Goal: Information Seeking & Learning: Learn about a topic

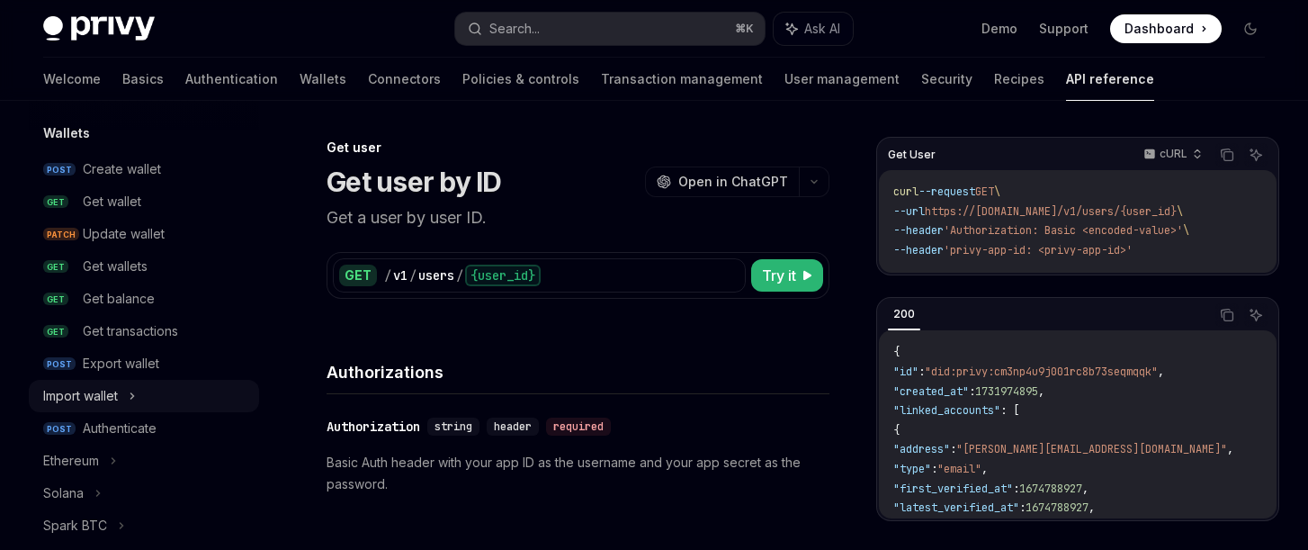
scroll to position [223, 0]
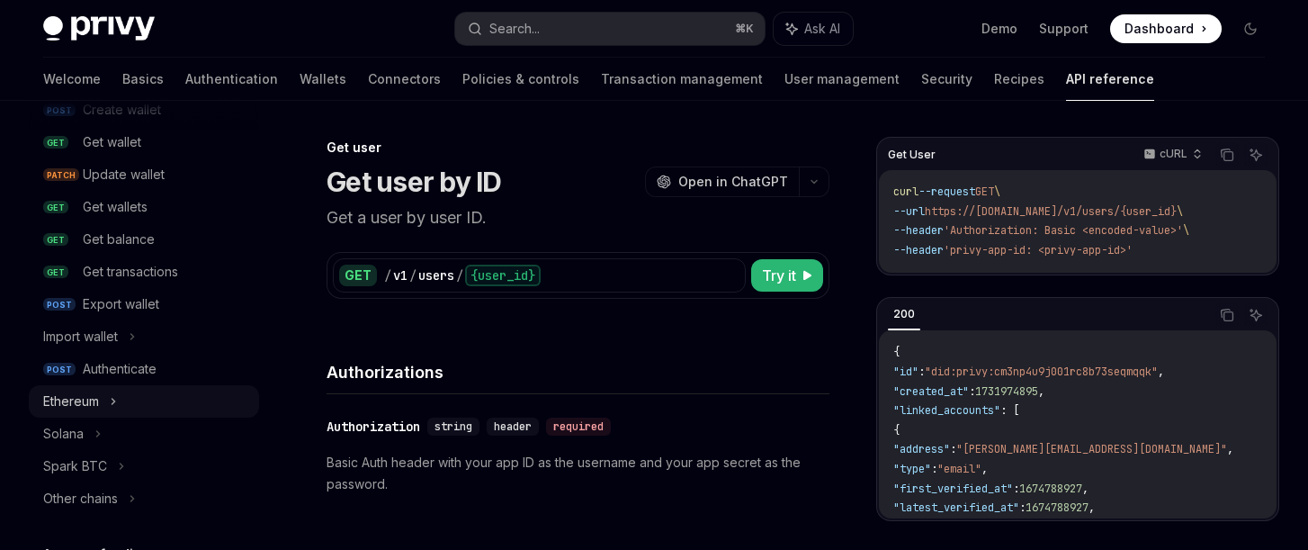
click at [73, 398] on div "Ethereum" at bounding box center [71, 402] width 56 height 22
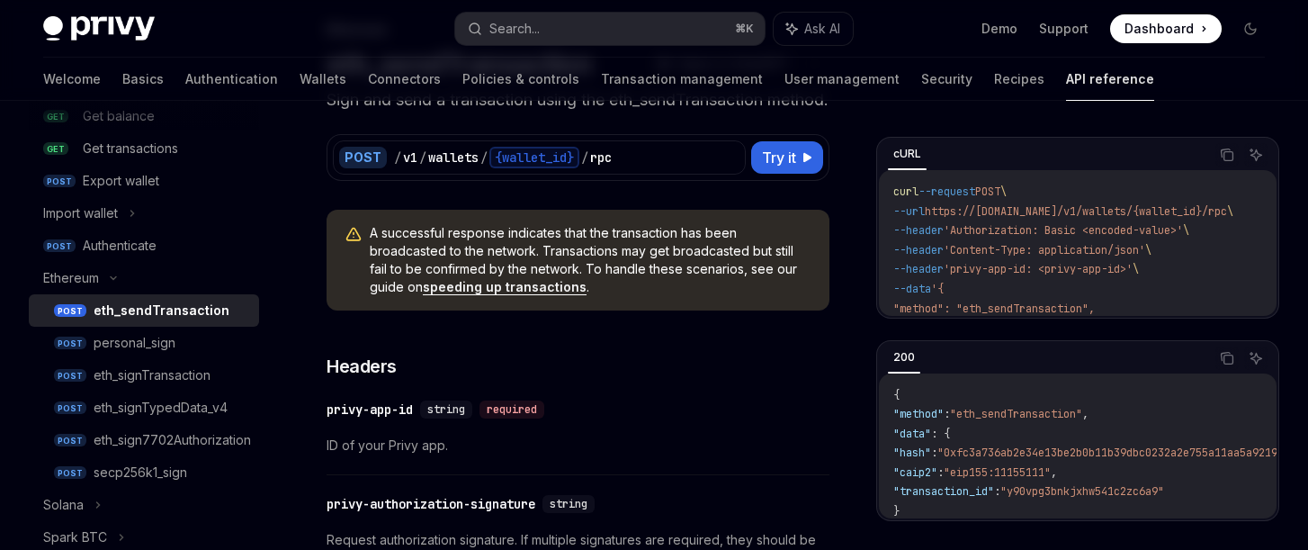
scroll to position [125, 0]
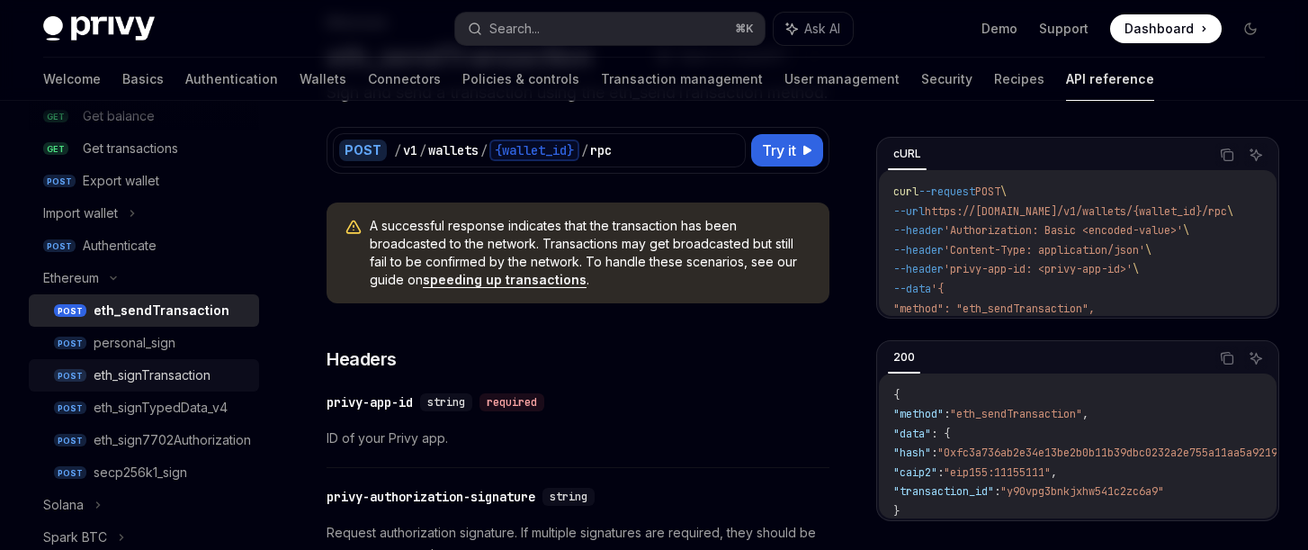
click at [141, 382] on div "eth_signTransaction" at bounding box center [152, 375] width 117 height 22
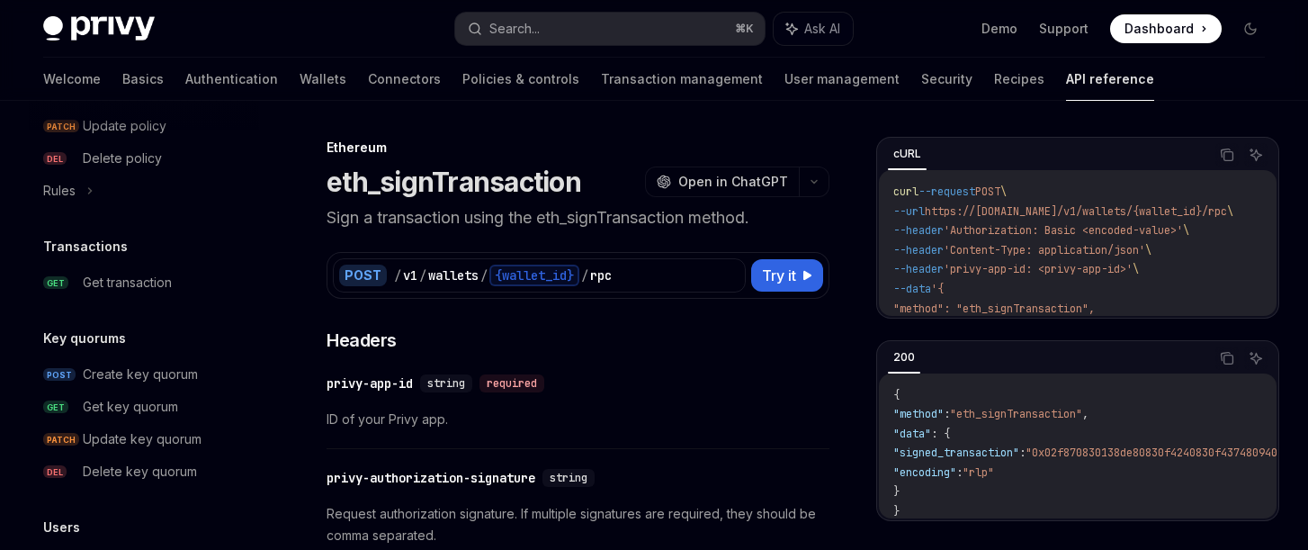
scroll to position [1698, 0]
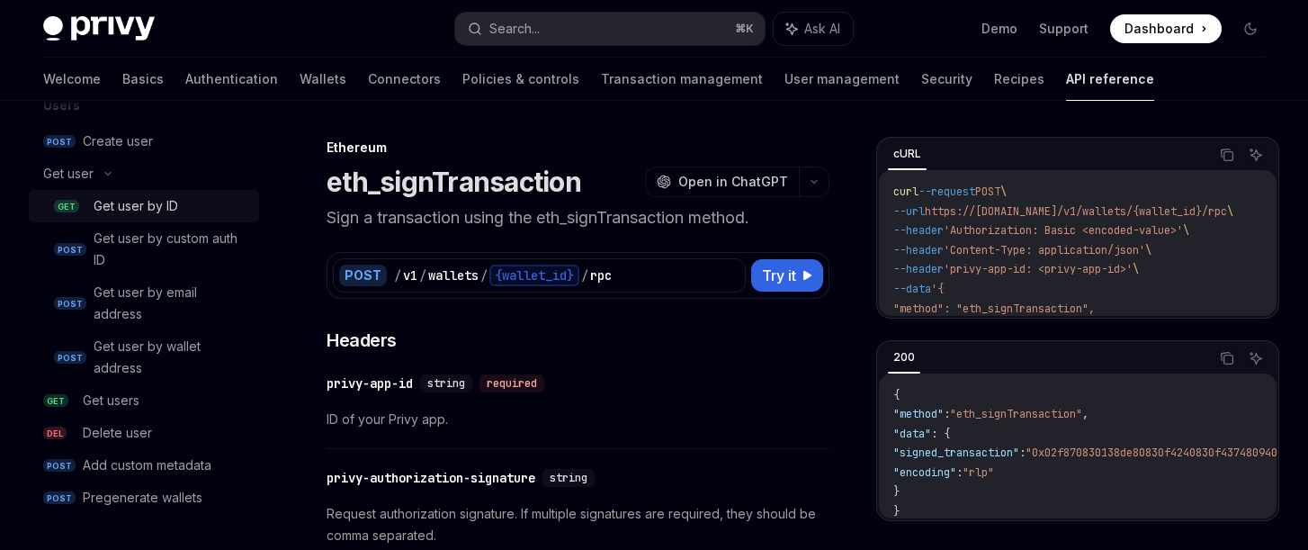
click at [159, 209] on div "Get user by ID" at bounding box center [136, 206] width 85 height 22
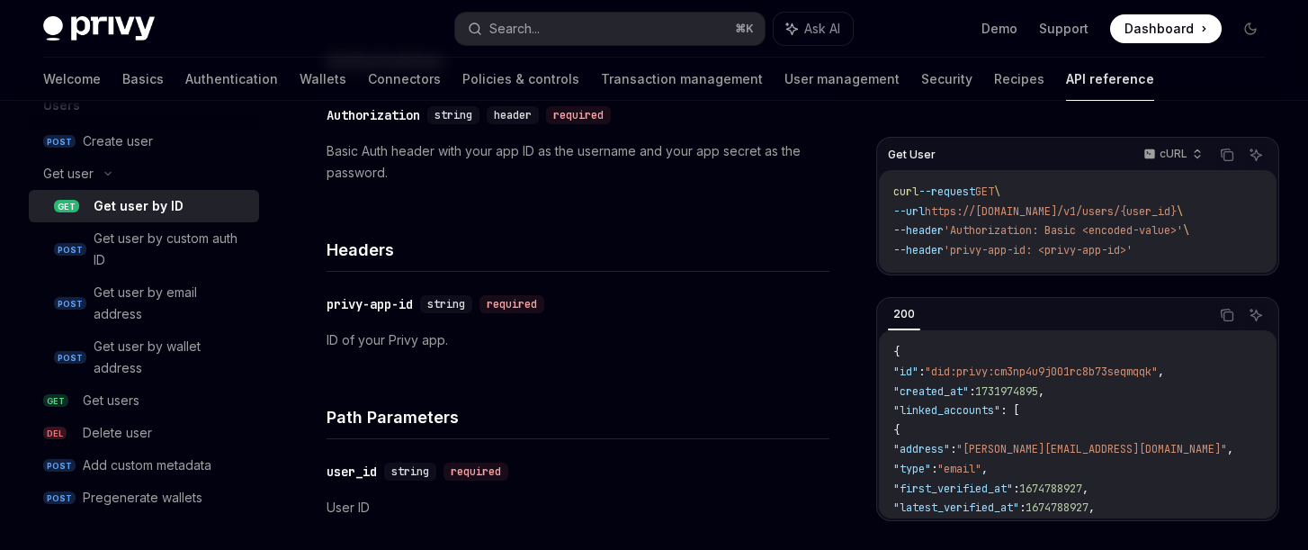
scroll to position [372, 0]
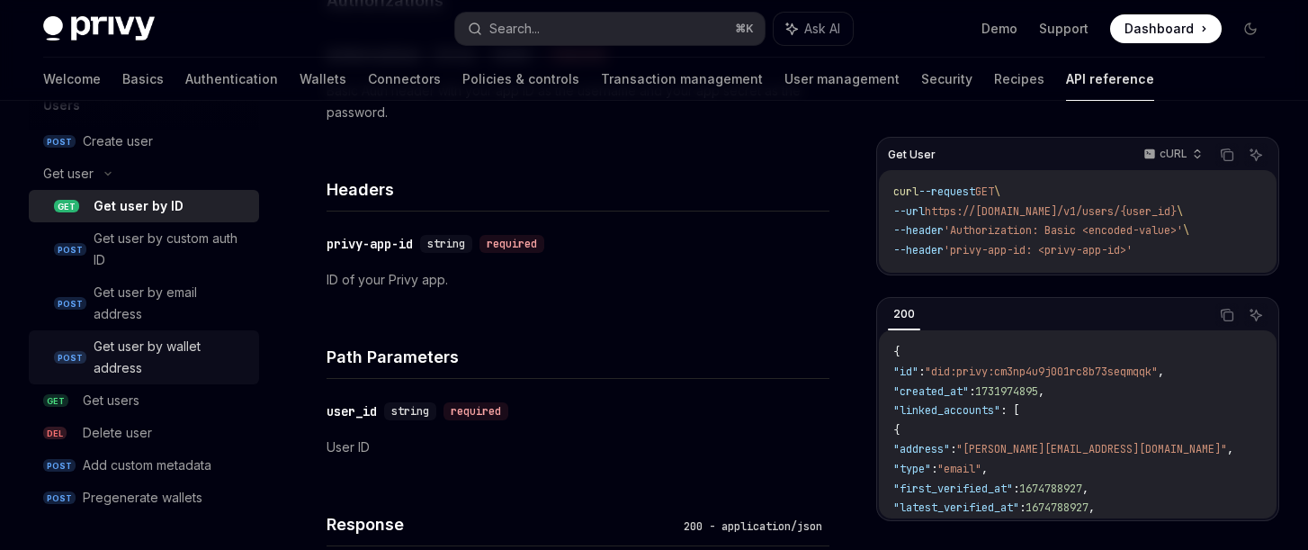
click at [137, 362] on div "Get user by wallet address" at bounding box center [171, 357] width 155 height 43
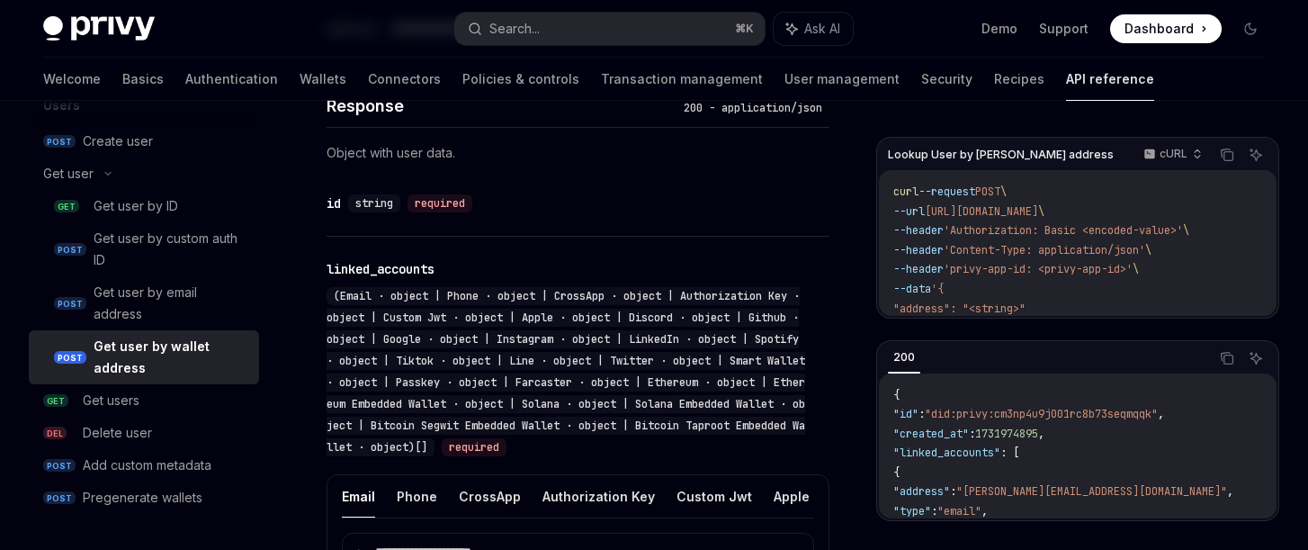
scroll to position [788, 0]
click at [154, 216] on div "Get user by ID" at bounding box center [136, 206] width 85 height 22
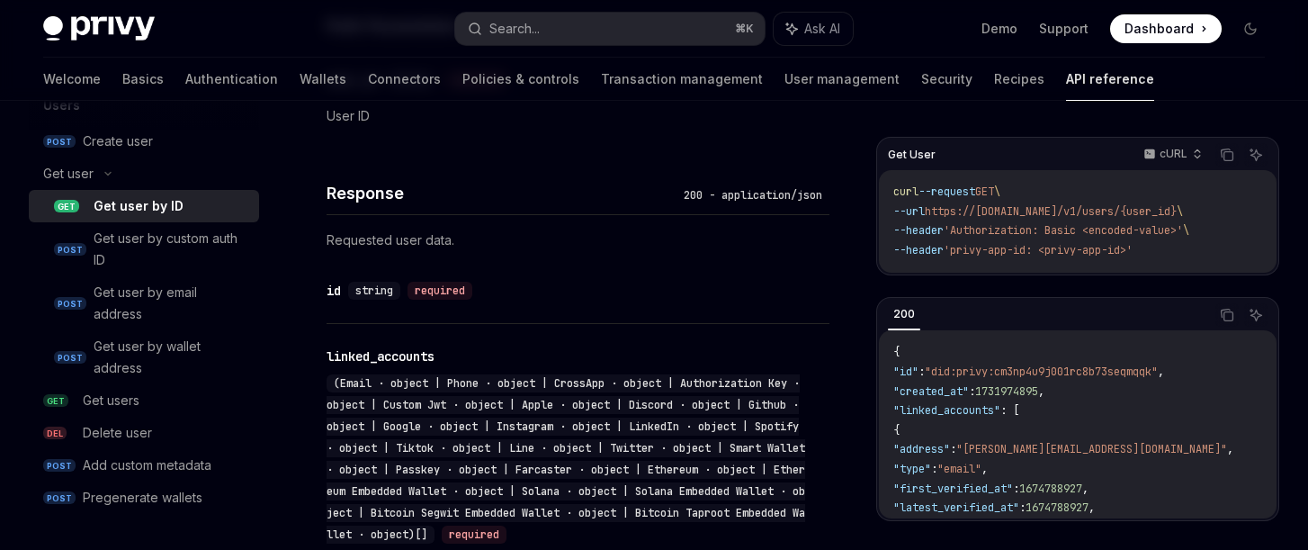
scroll to position [934, 0]
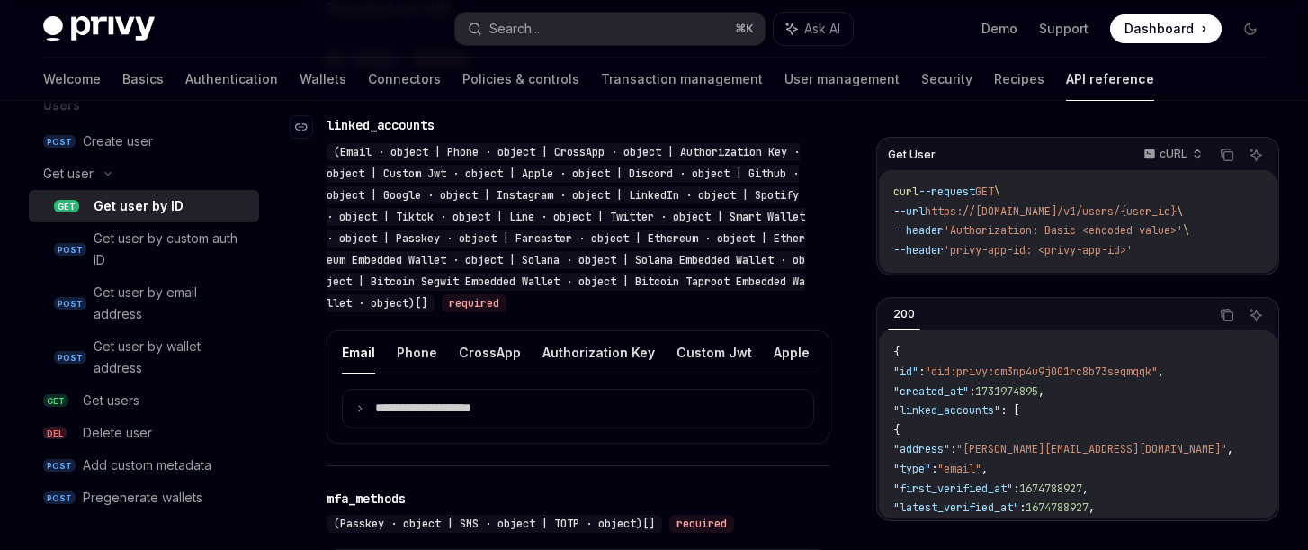
click at [454, 262] on span "(Email · object | Phone · object | CrossApp · object | Authorization Key · obje…" at bounding box center [566, 228] width 479 height 166
click at [300, 78] on link "Wallets" at bounding box center [323, 79] width 47 height 43
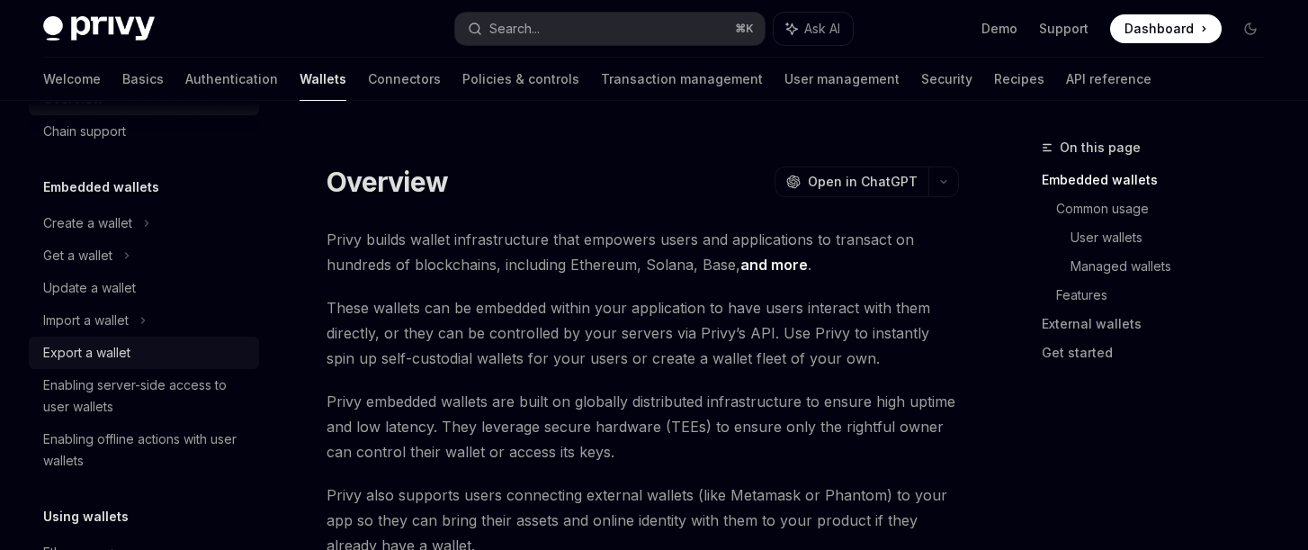
scroll to position [57, 0]
click at [86, 256] on div "Get a wallet" at bounding box center [77, 255] width 69 height 22
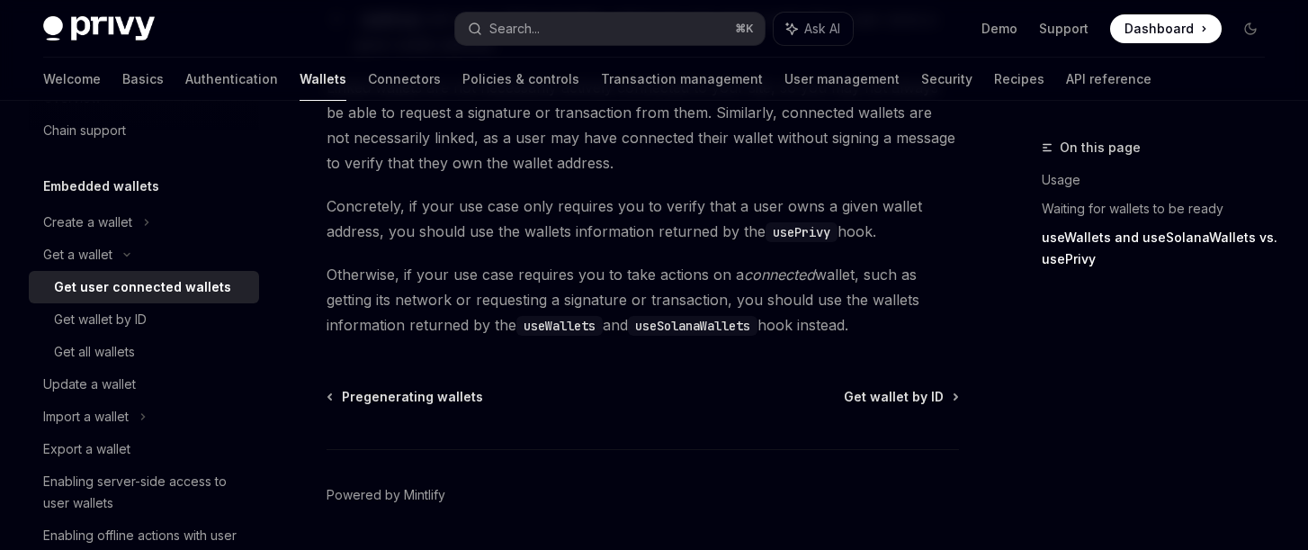
scroll to position [1907, 0]
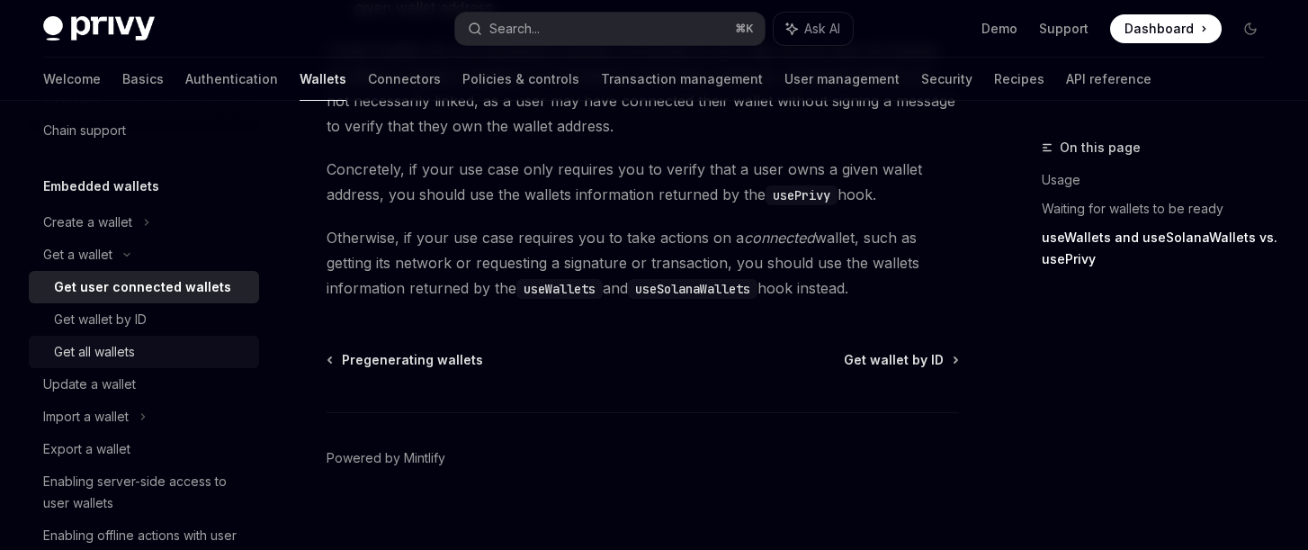
click at [137, 356] on div "Get all wallets" at bounding box center [151, 352] width 194 height 22
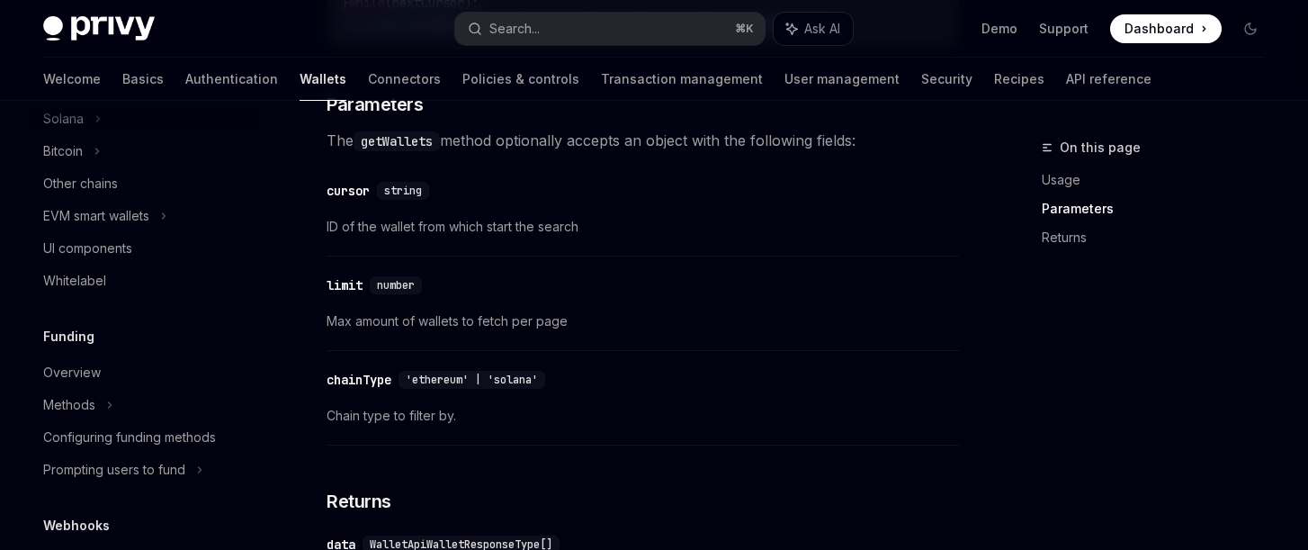
scroll to position [1104, 0]
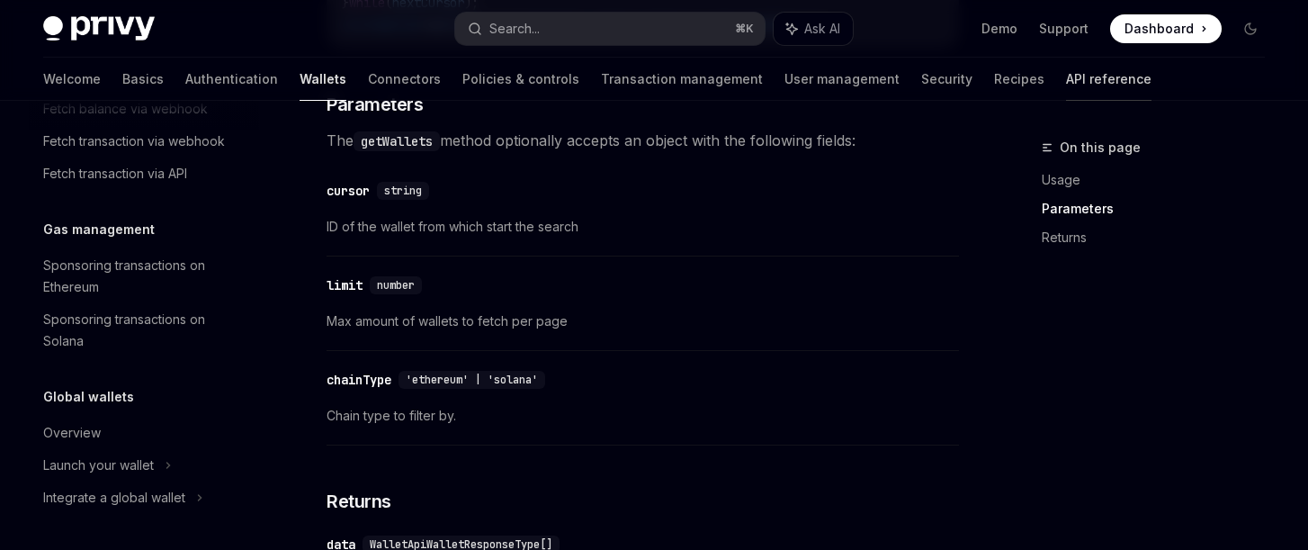
click at [1066, 73] on link "API reference" at bounding box center [1108, 79] width 85 height 43
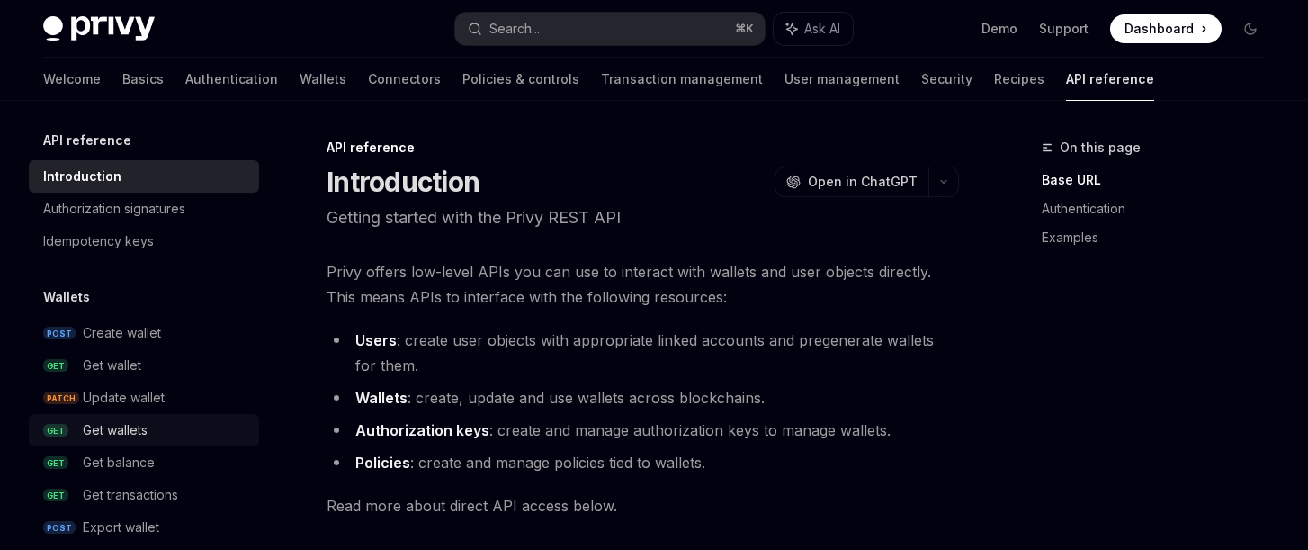
scroll to position [1309, 0]
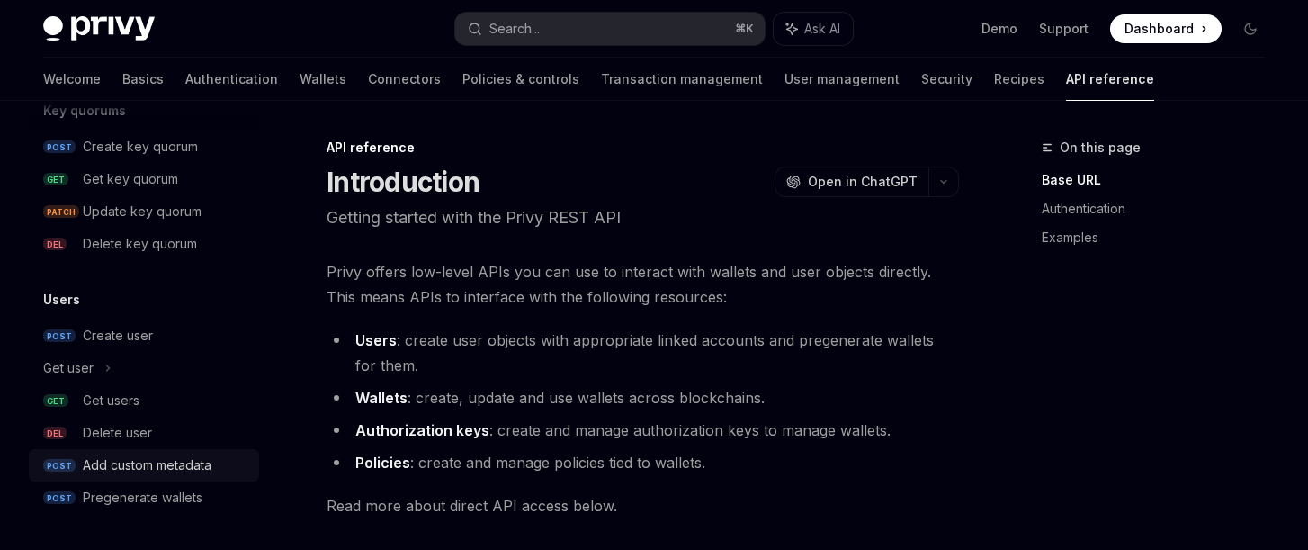
click at [130, 470] on div "Add custom metadata" at bounding box center [147, 465] width 129 height 22
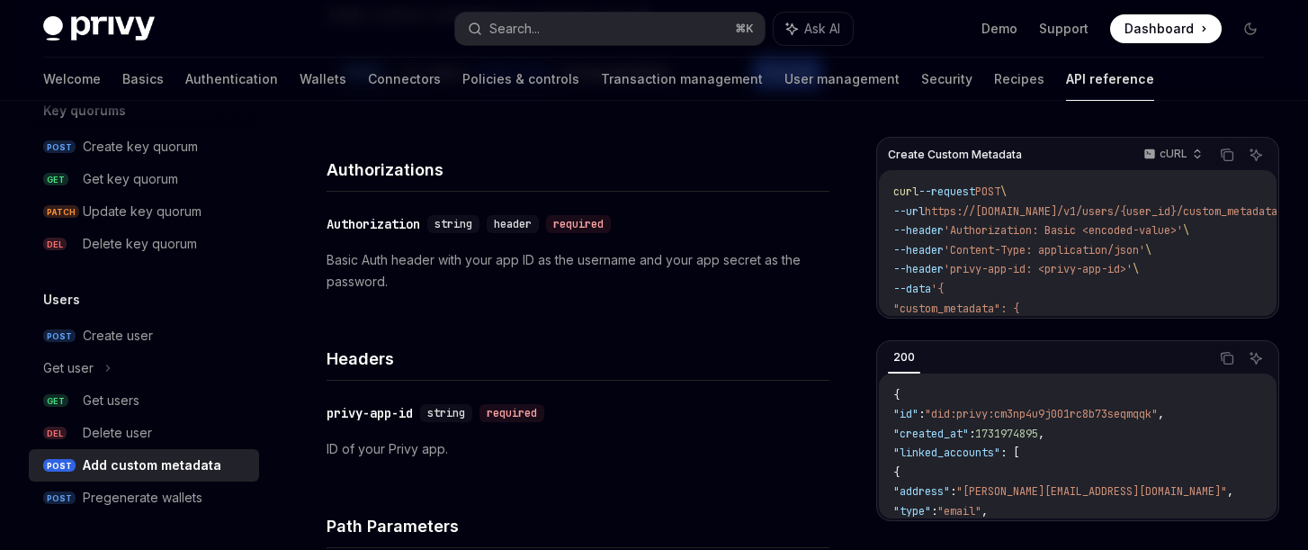
scroll to position [212, 0]
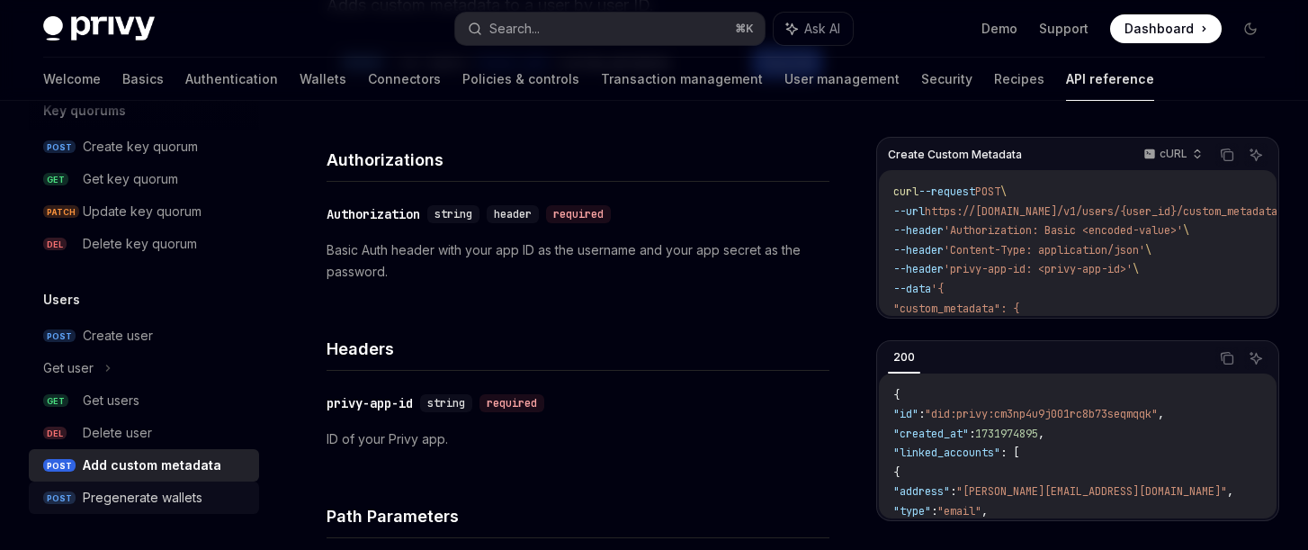
click at [187, 496] on div "Pregenerate wallets" at bounding box center [143, 498] width 120 height 22
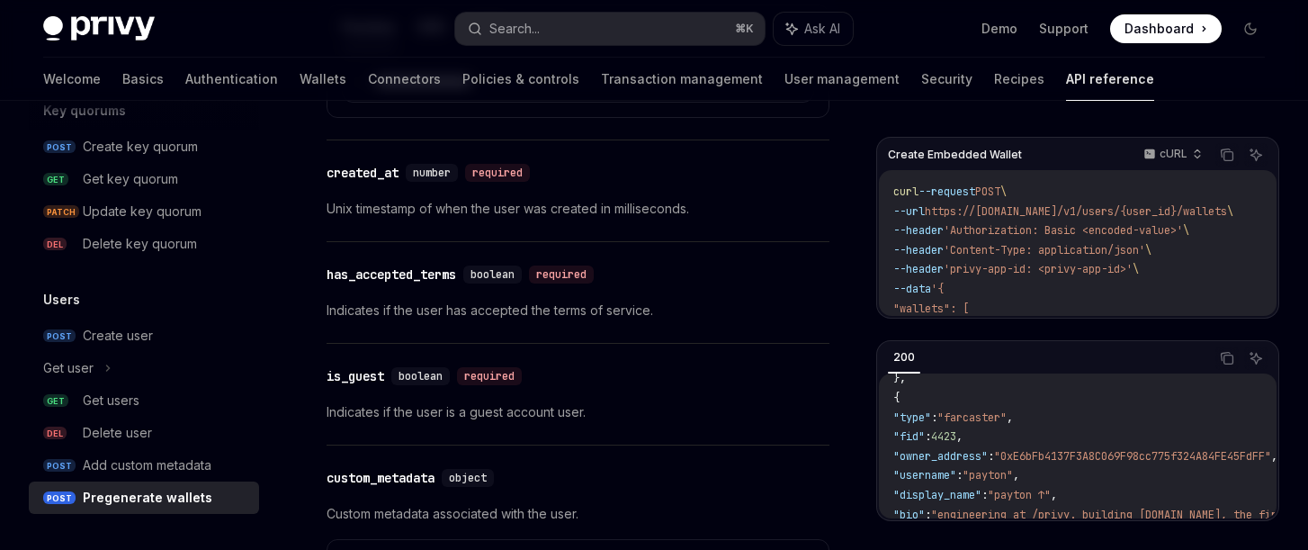
scroll to position [212, 0]
click at [177, 401] on div "Get users" at bounding box center [166, 401] width 166 height 22
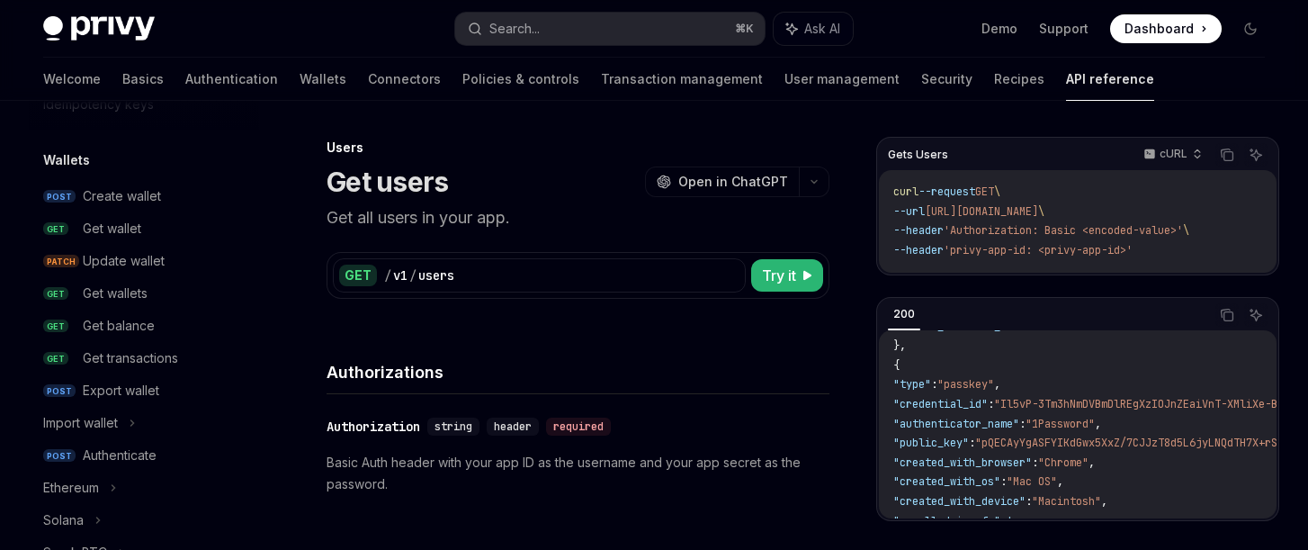
scroll to position [147, 0]
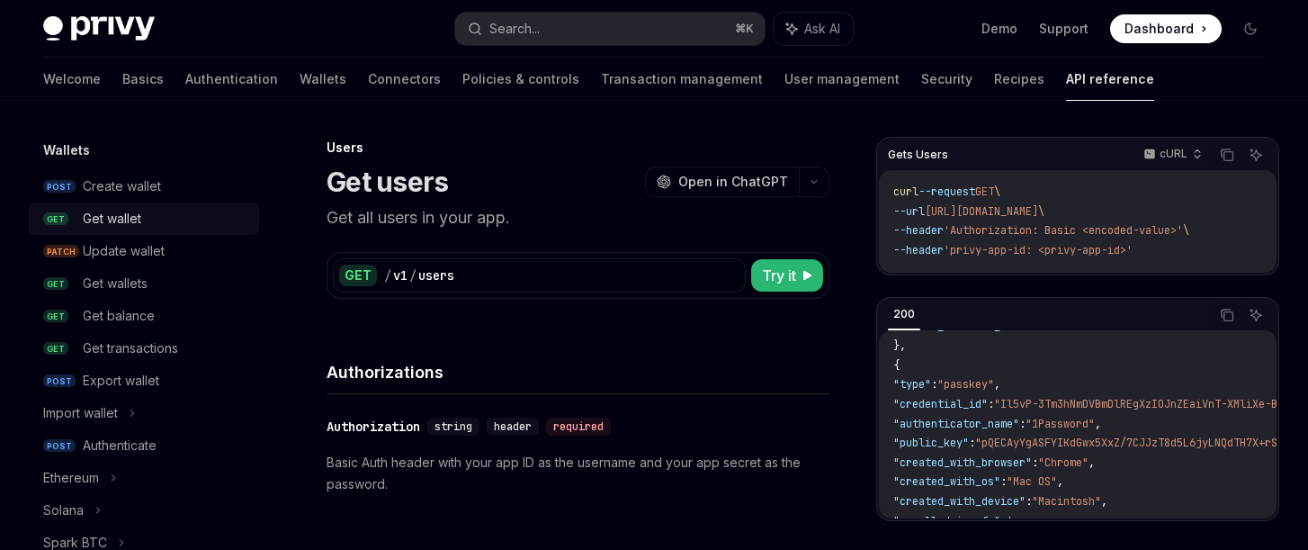
click at [105, 228] on div "Get wallet" at bounding box center [112, 219] width 58 height 22
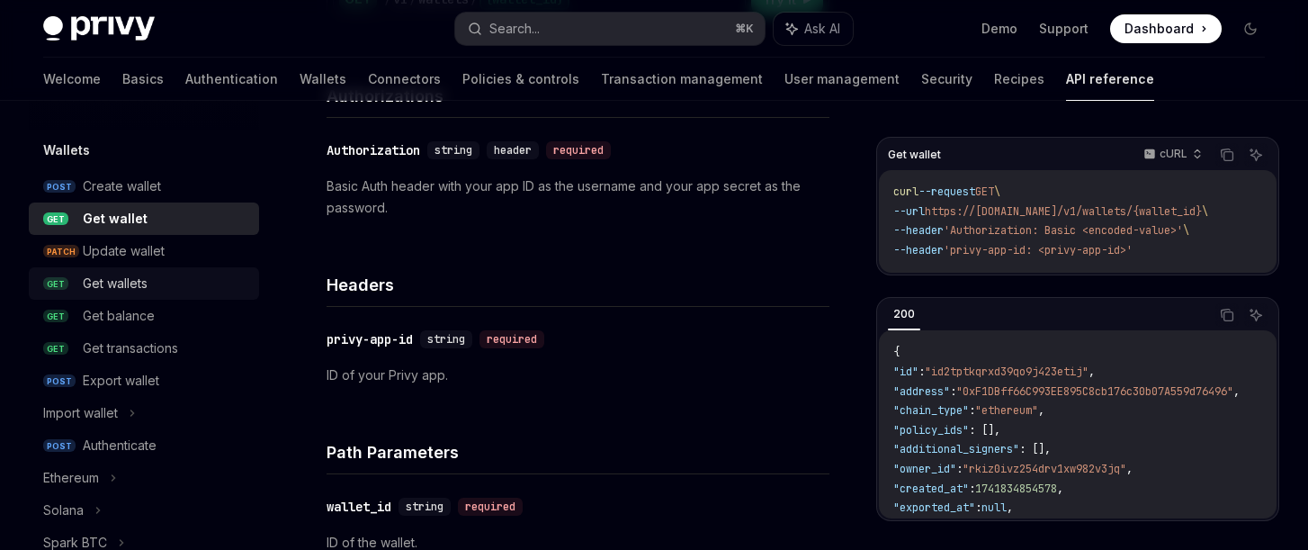
scroll to position [275, 0]
click at [153, 278] on div "Get wallets" at bounding box center [166, 284] width 166 height 22
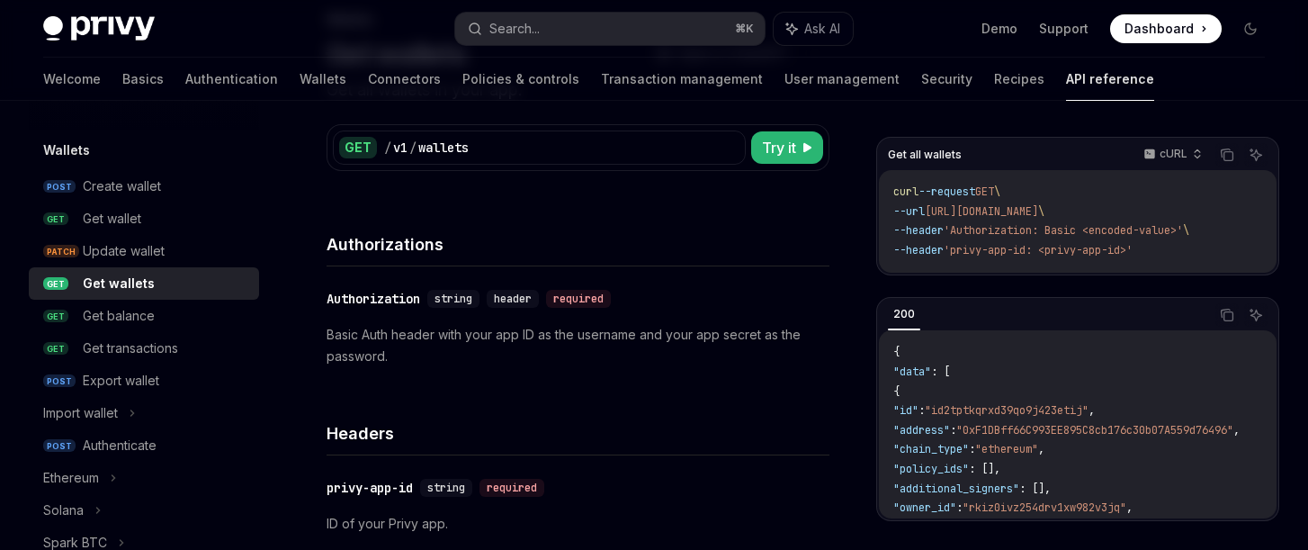
scroll to position [130, 0]
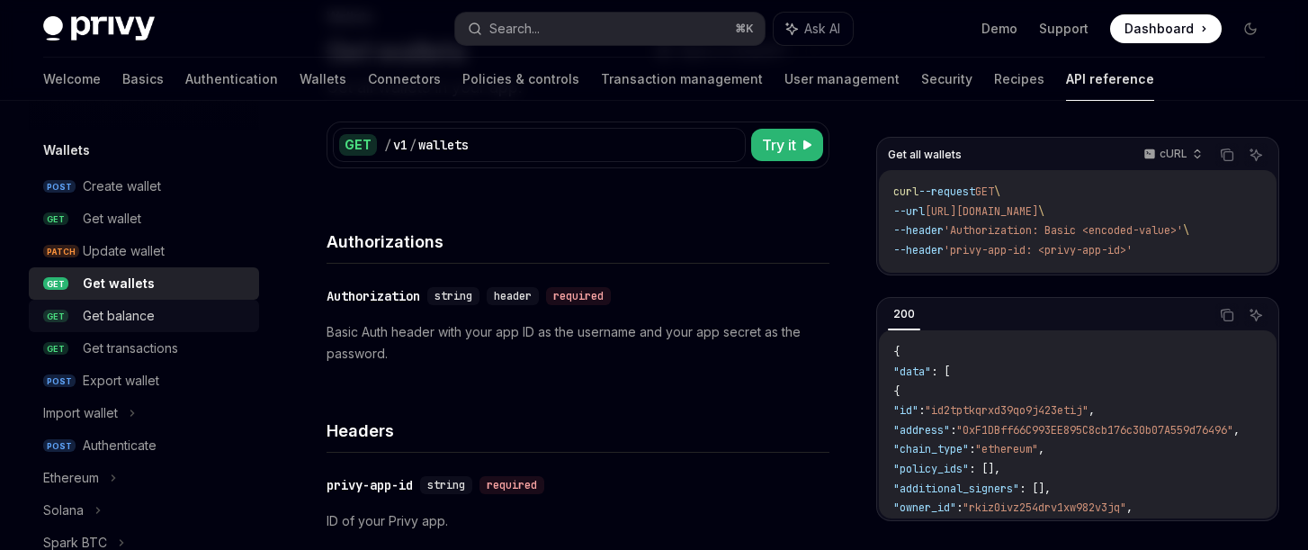
click at [106, 313] on div "Get balance" at bounding box center [119, 316] width 72 height 22
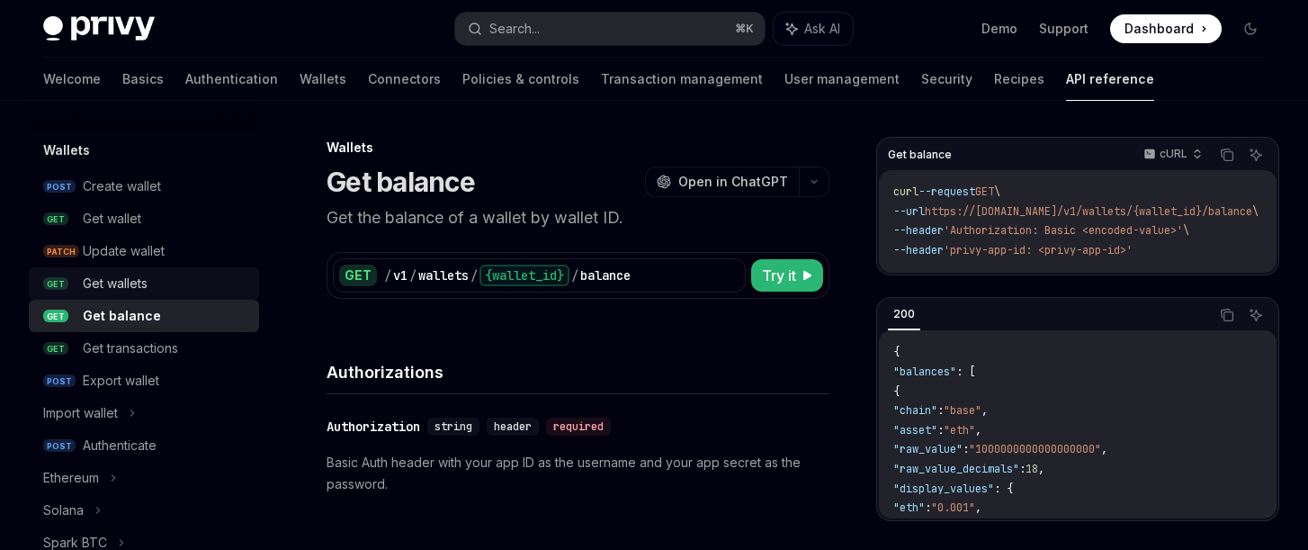
click at [98, 272] on link "GET Get wallets" at bounding box center [144, 283] width 230 height 32
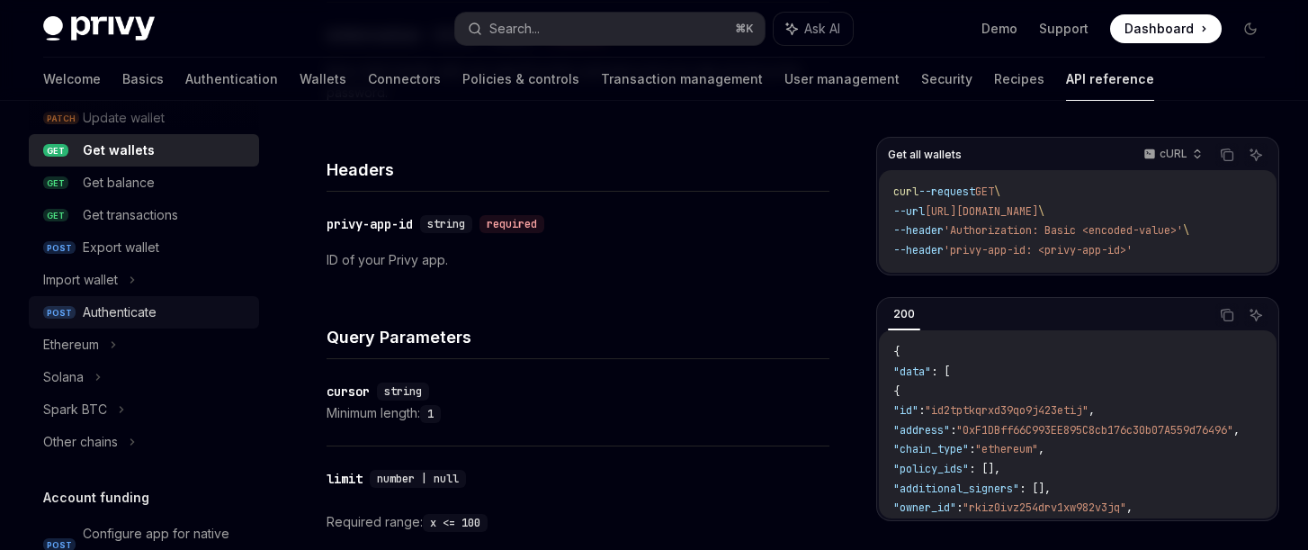
scroll to position [284, 0]
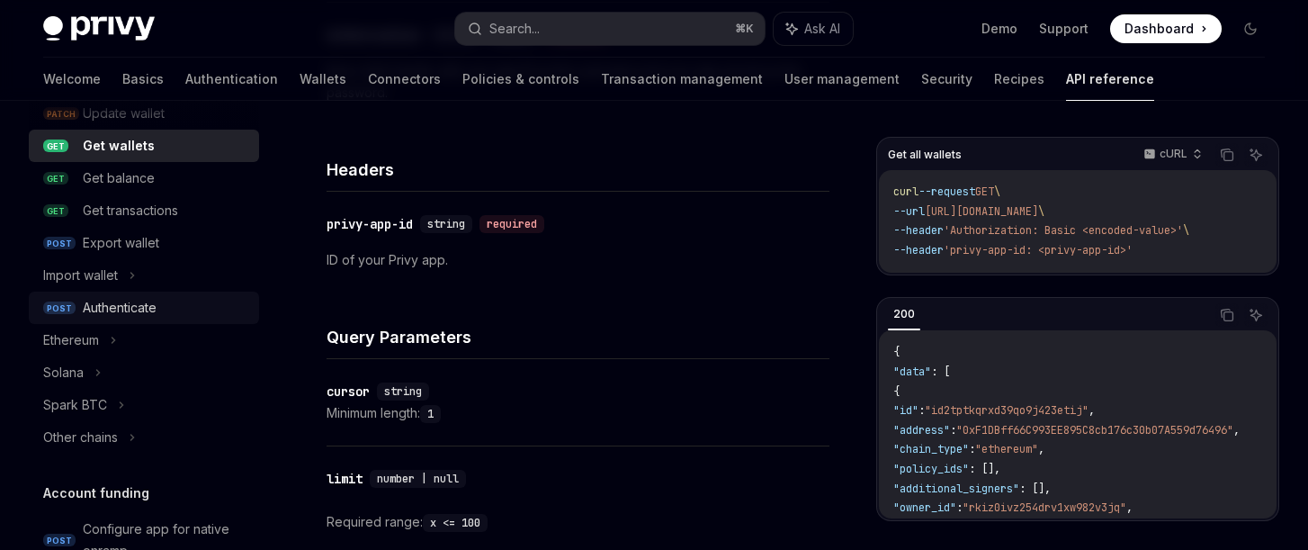
click at [129, 300] on div "Authenticate" at bounding box center [120, 308] width 74 height 22
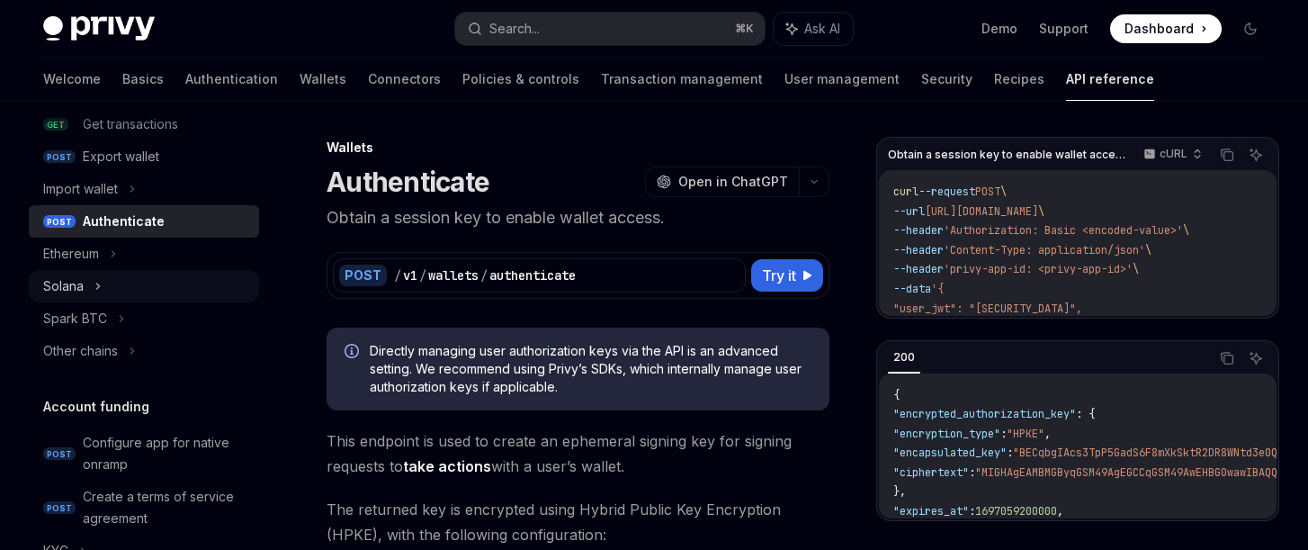
scroll to position [373, 0]
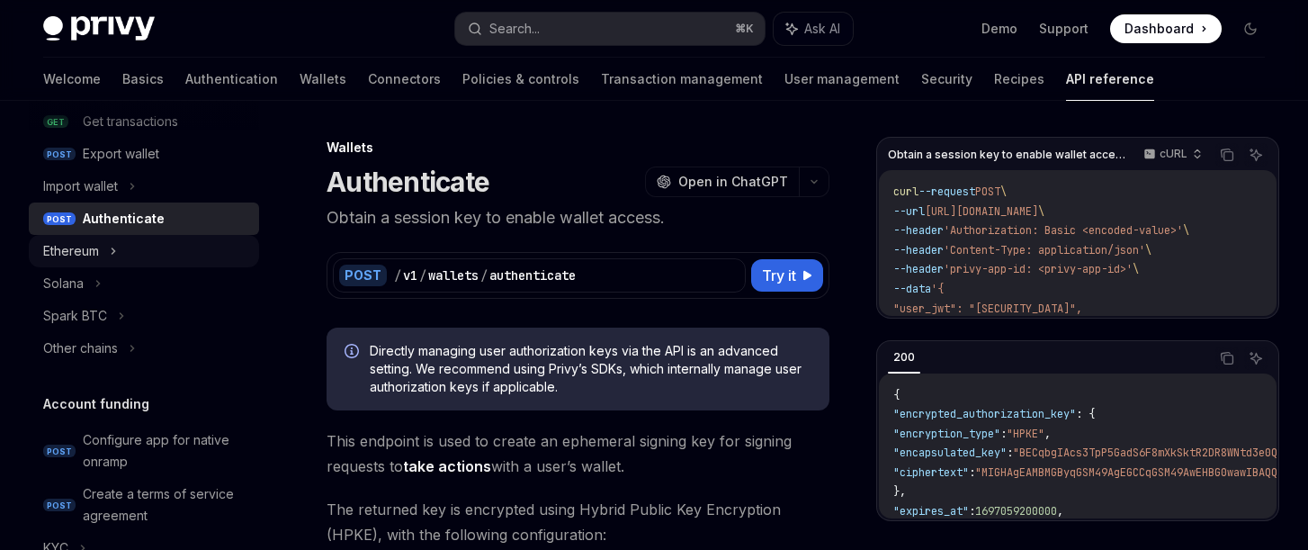
click at [81, 248] on div "Ethereum" at bounding box center [71, 251] width 56 height 22
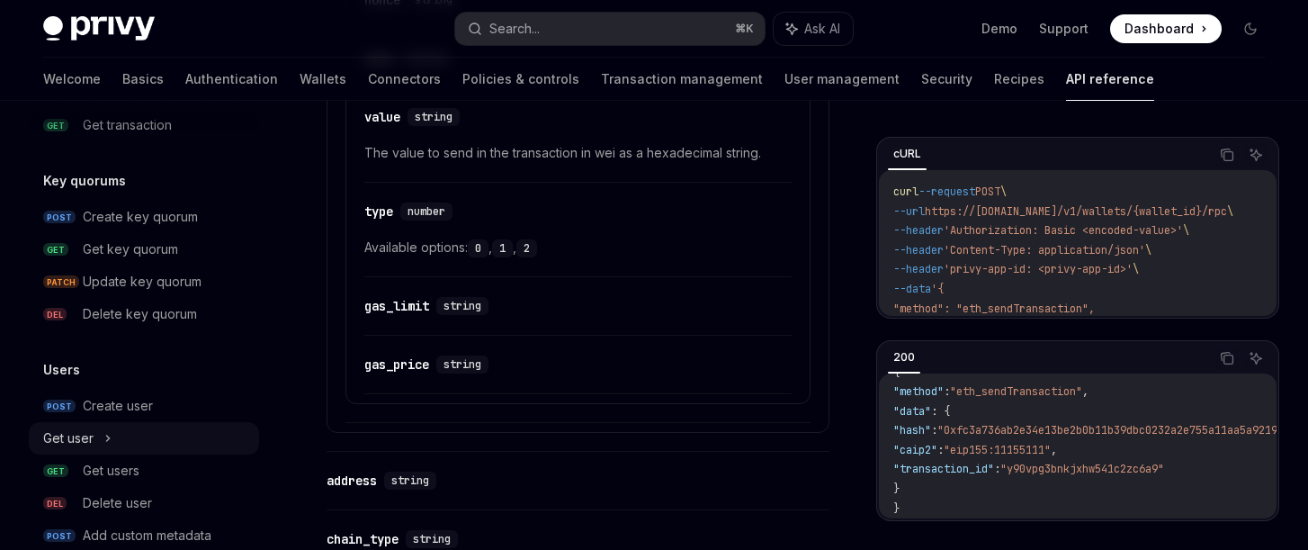
scroll to position [1504, 0]
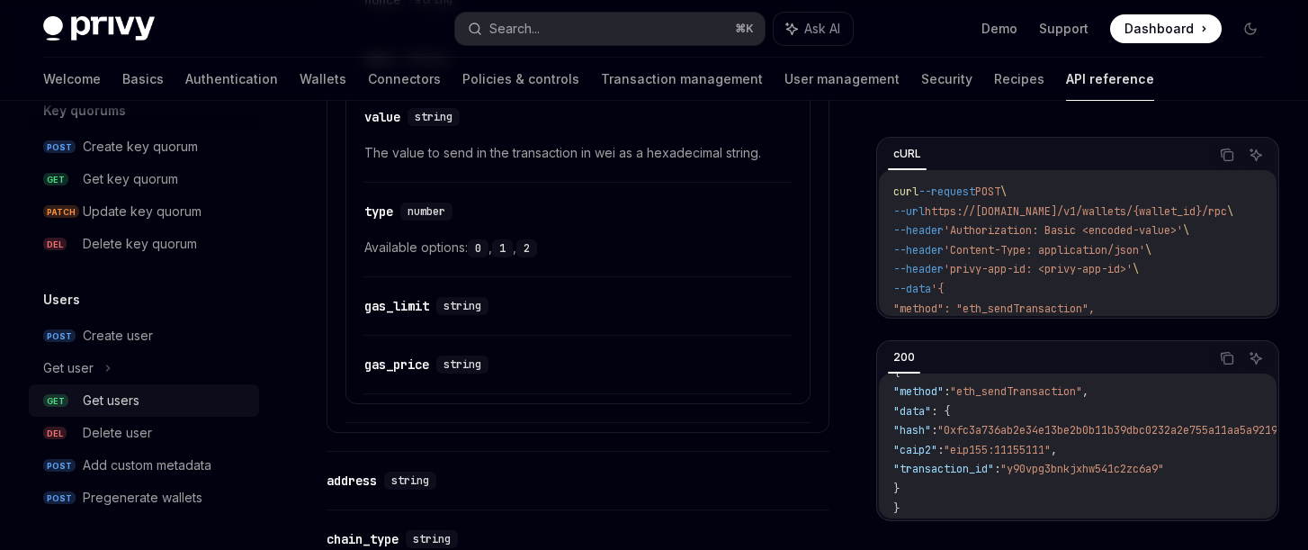
click at [120, 404] on div "Get users" at bounding box center [111, 401] width 57 height 22
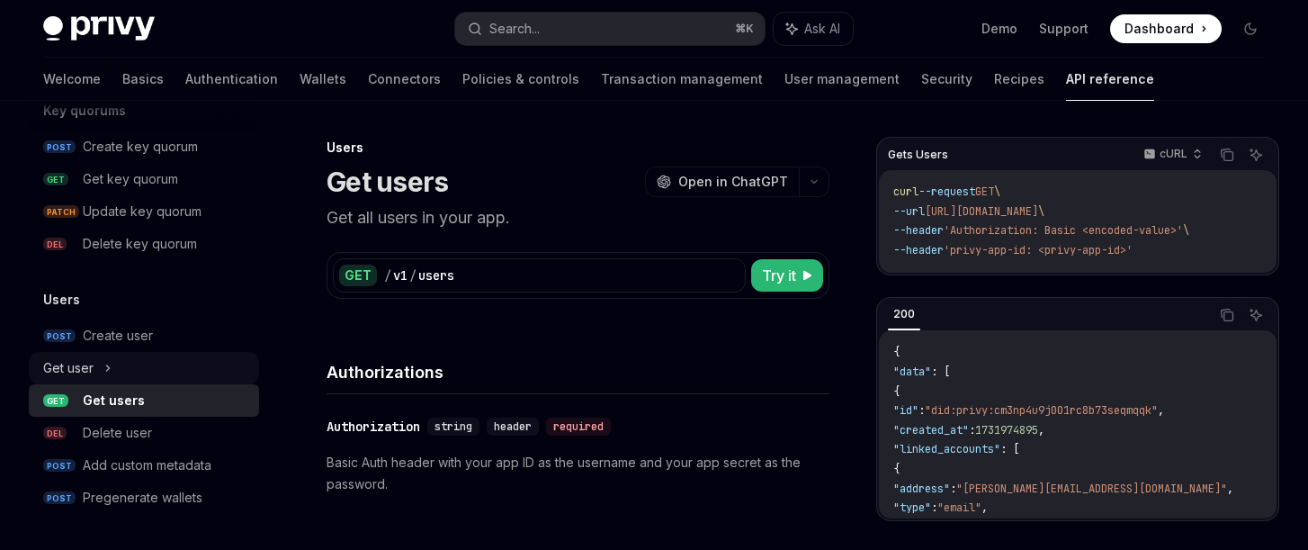
click at [83, 369] on div "Get user" at bounding box center [68, 368] width 50 height 22
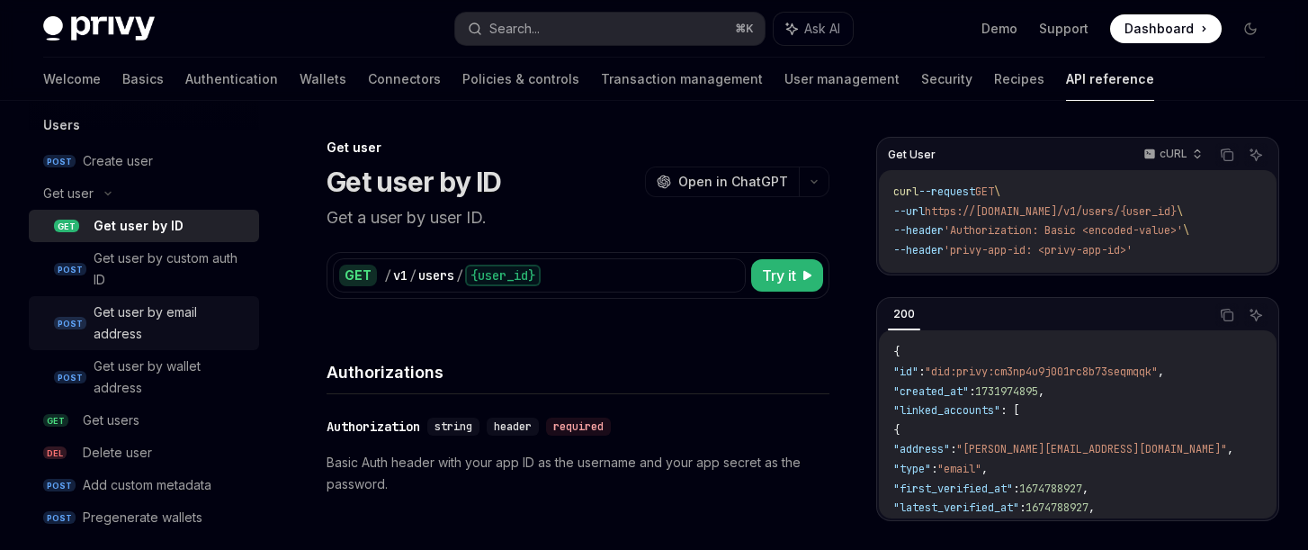
scroll to position [1698, 0]
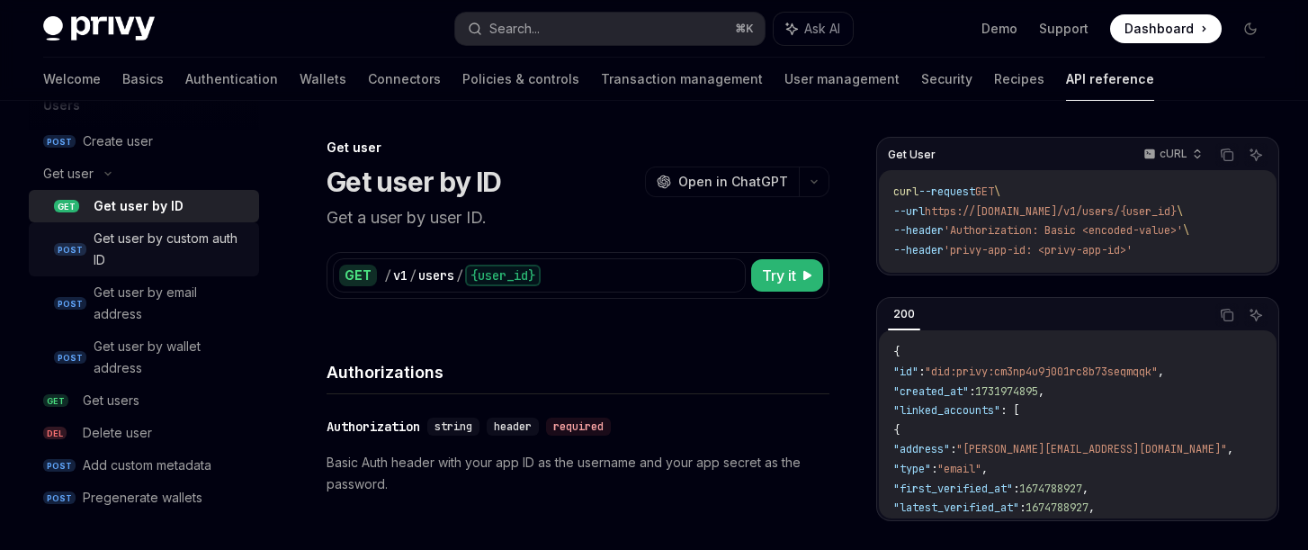
click at [104, 242] on div "Get user by custom auth ID" at bounding box center [171, 249] width 155 height 43
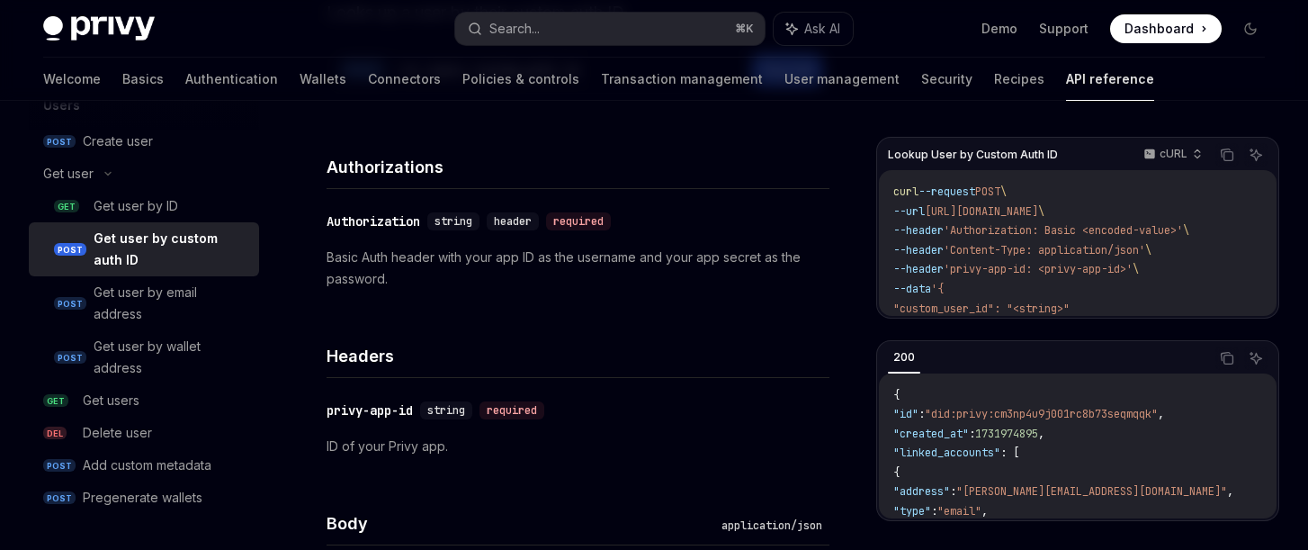
scroll to position [238, 0]
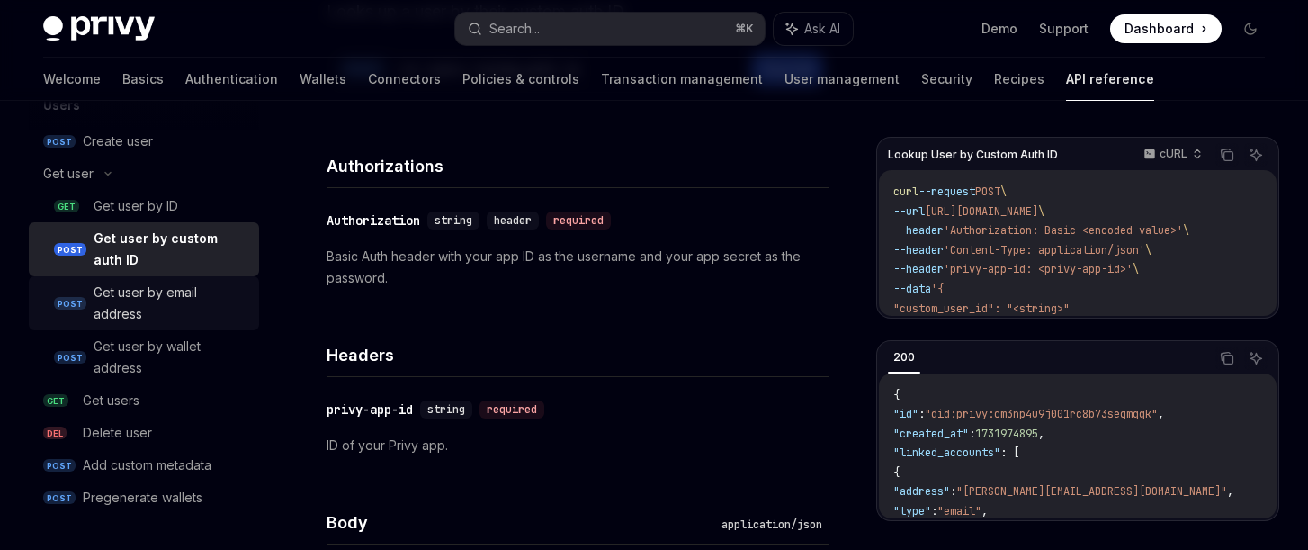
click at [156, 304] on div "Get user by email address" at bounding box center [171, 303] width 155 height 43
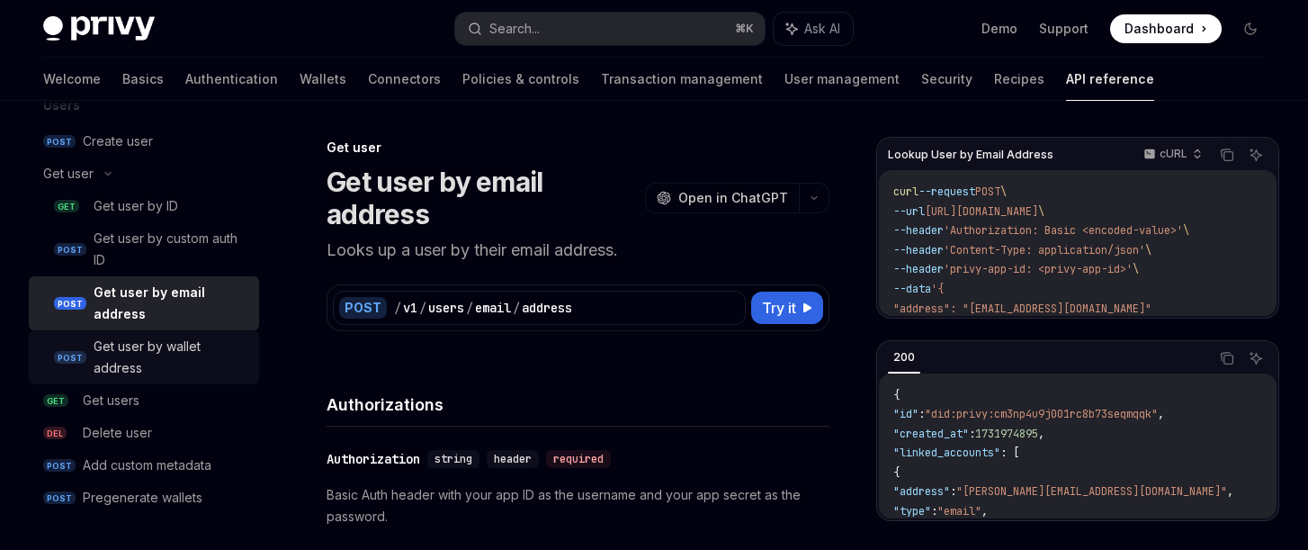
click at [156, 369] on div "Get user by wallet address" at bounding box center [171, 357] width 155 height 43
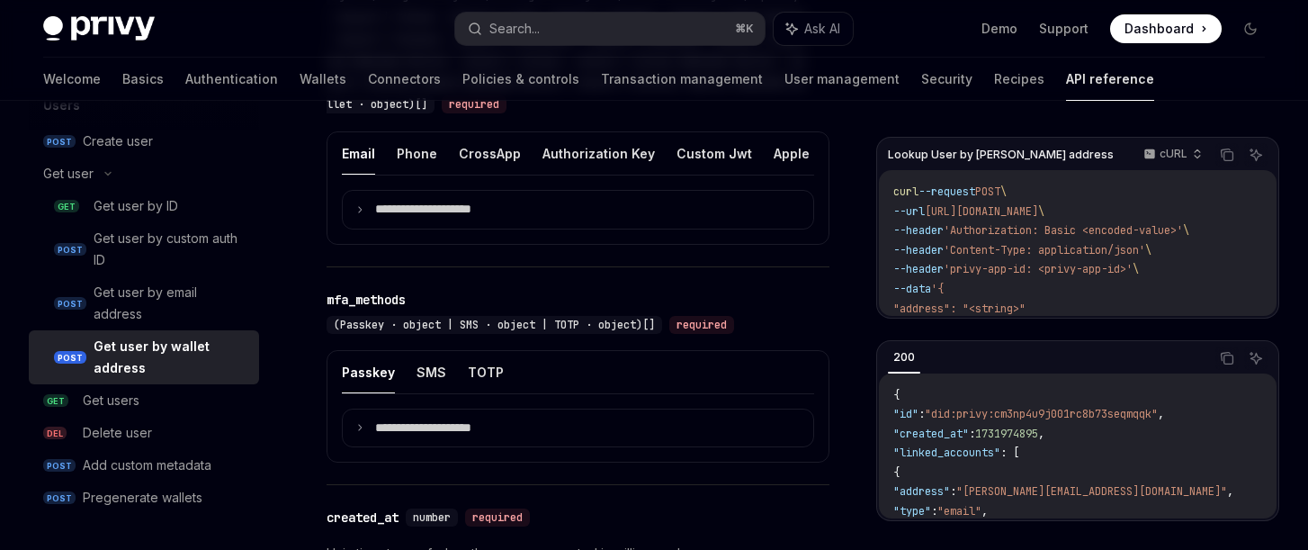
scroll to position [1139, 0]
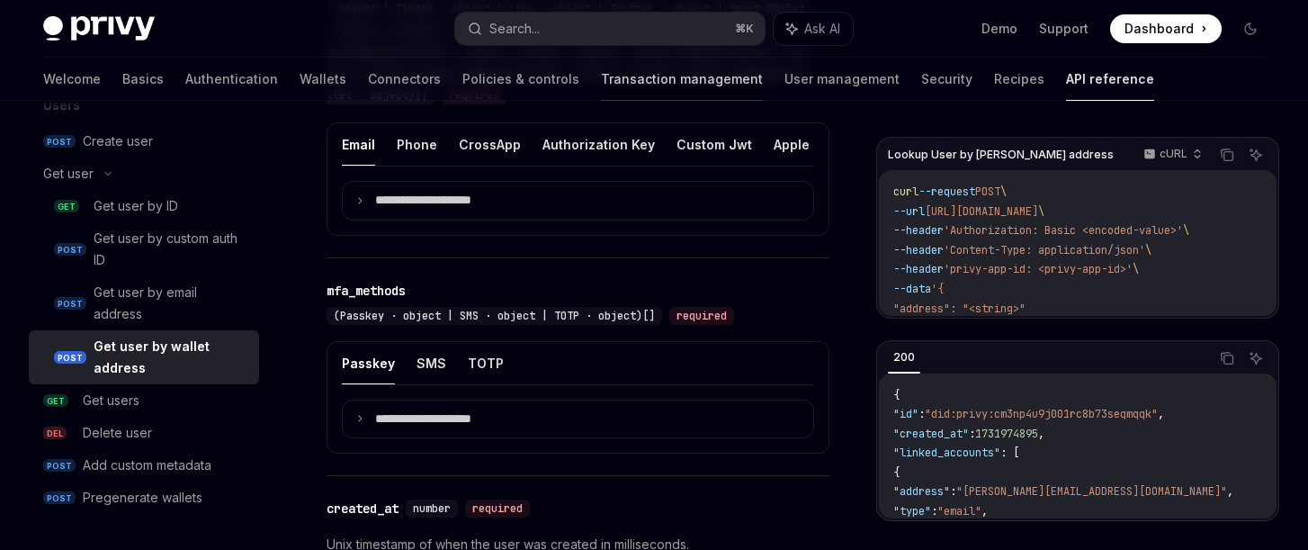
click at [601, 92] on link "Transaction management" at bounding box center [682, 79] width 162 height 43
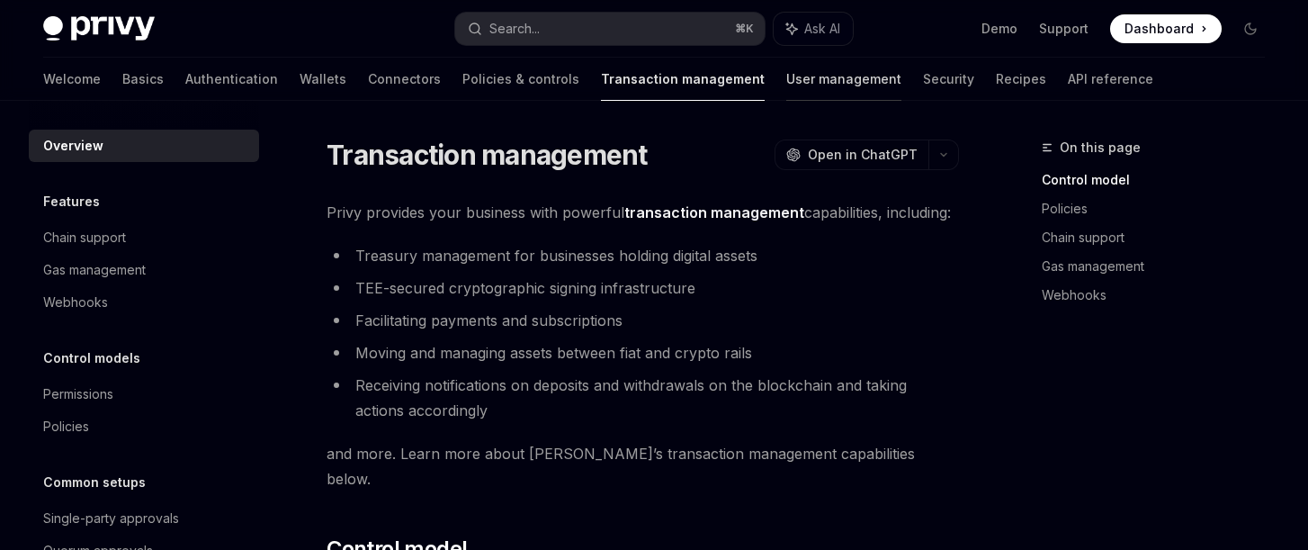
click at [786, 82] on link "User management" at bounding box center [843, 79] width 115 height 43
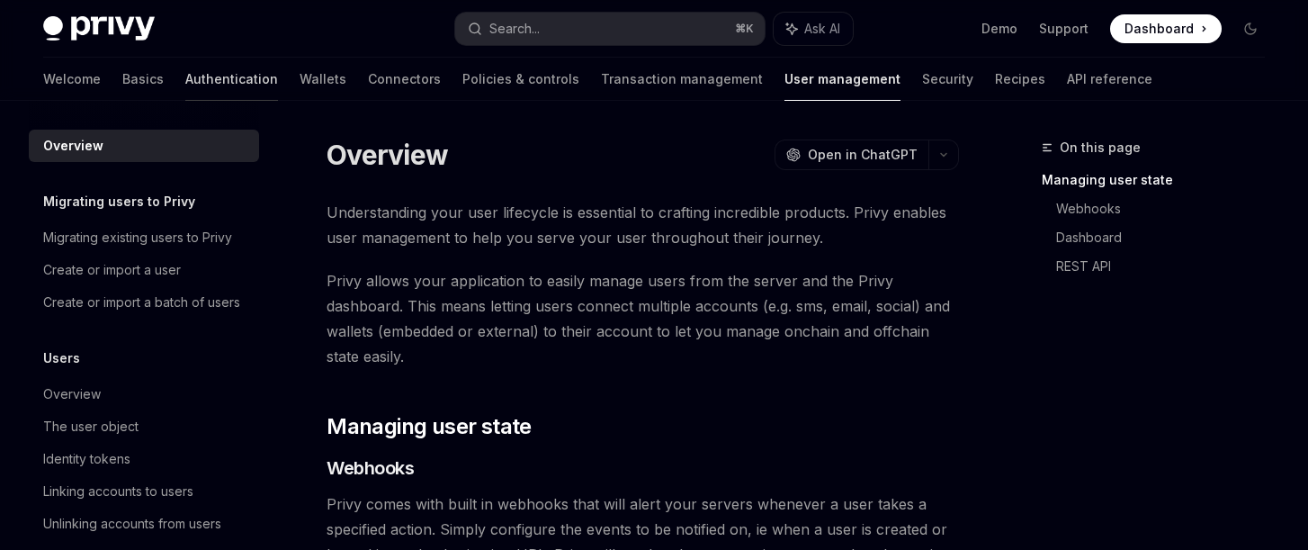
click at [185, 88] on link "Authentication" at bounding box center [231, 79] width 93 height 43
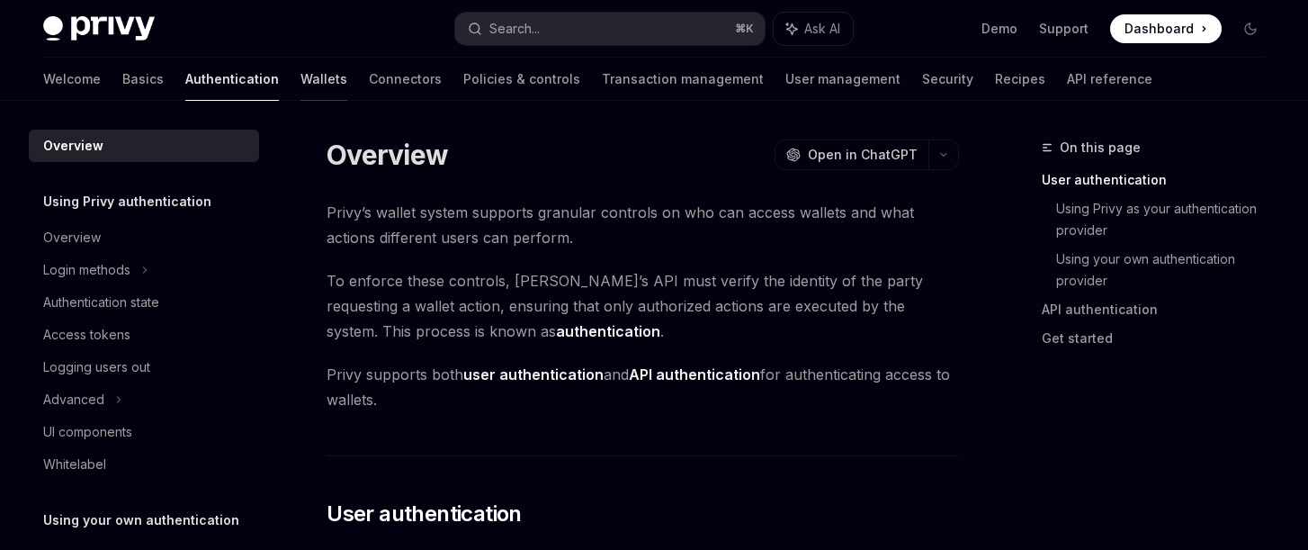
click at [301, 74] on link "Wallets" at bounding box center [324, 79] width 47 height 43
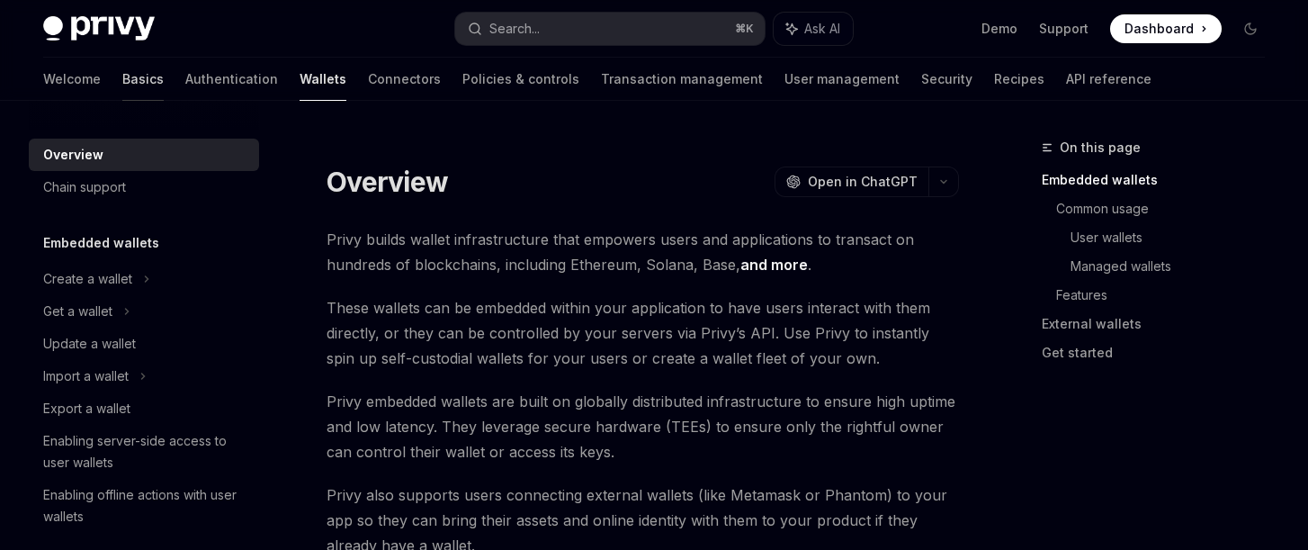
click at [122, 75] on link "Basics" at bounding box center [142, 79] width 41 height 43
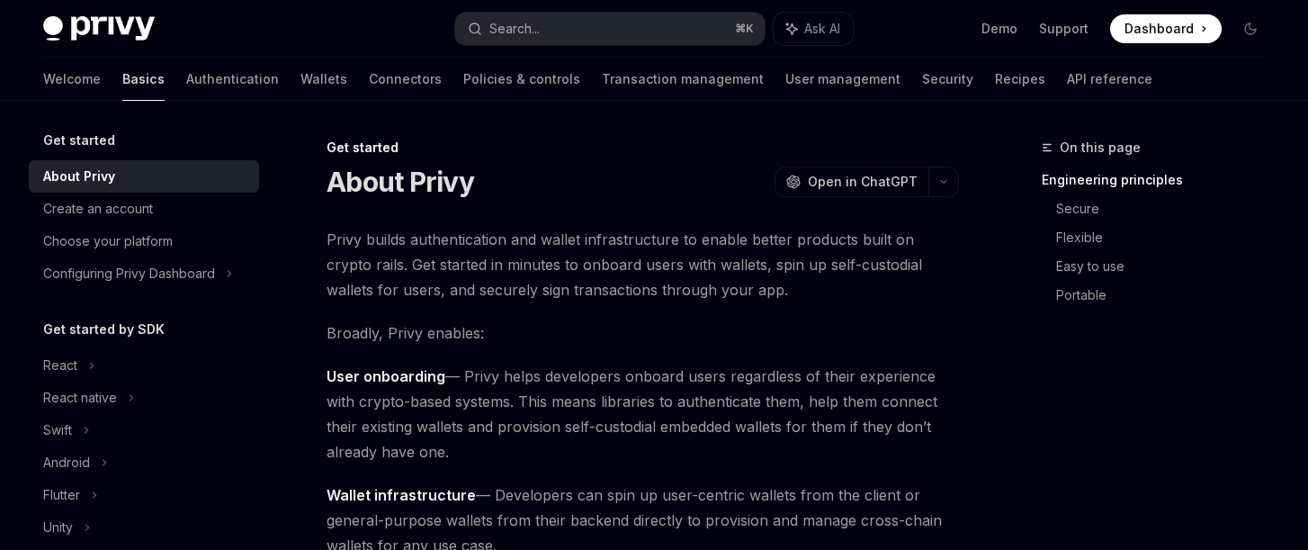
click at [122, 78] on link "Basics" at bounding box center [143, 79] width 42 height 43
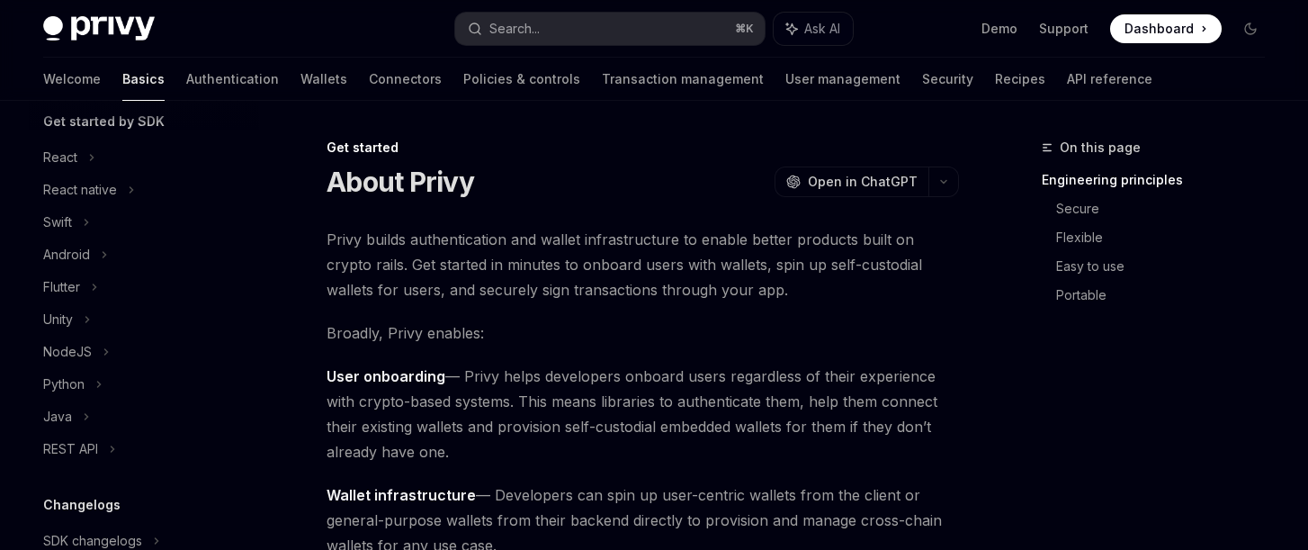
scroll to position [175, 0]
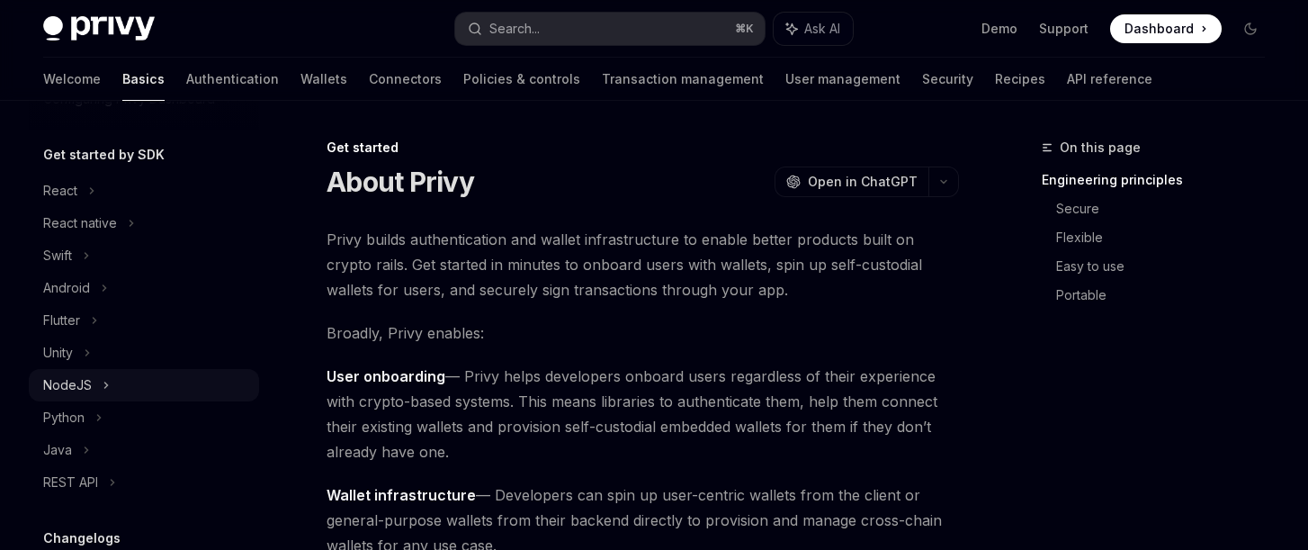
click at [55, 391] on div "NodeJS" at bounding box center [67, 385] width 49 height 22
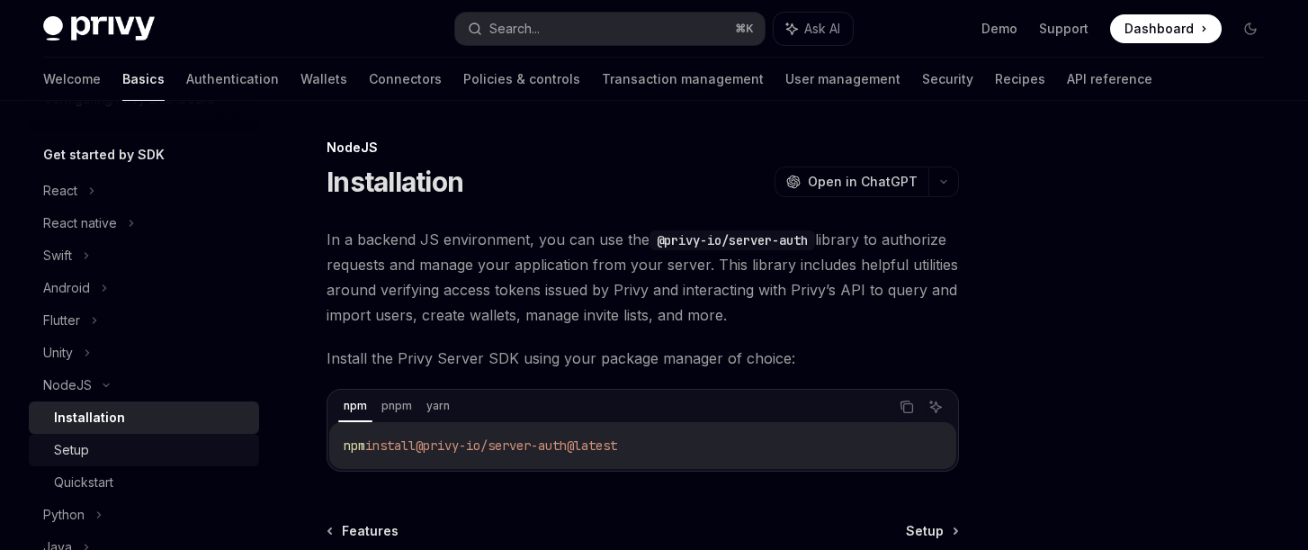
click at [65, 449] on div "Setup" at bounding box center [71, 450] width 35 height 22
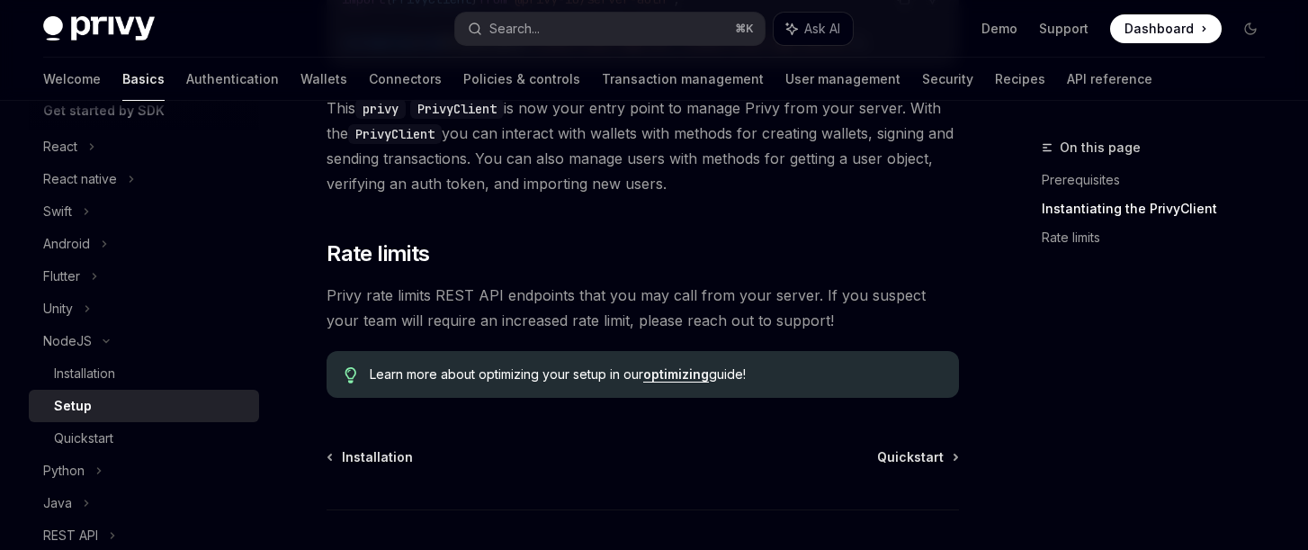
scroll to position [246, 0]
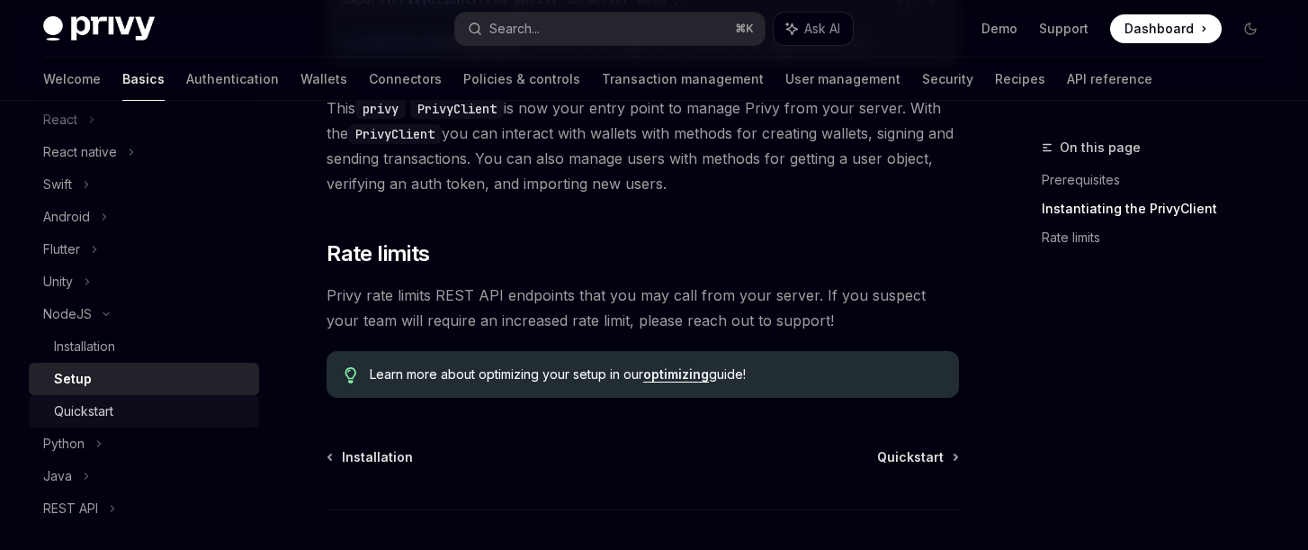
click at [97, 415] on div "Quickstart" at bounding box center [83, 411] width 59 height 22
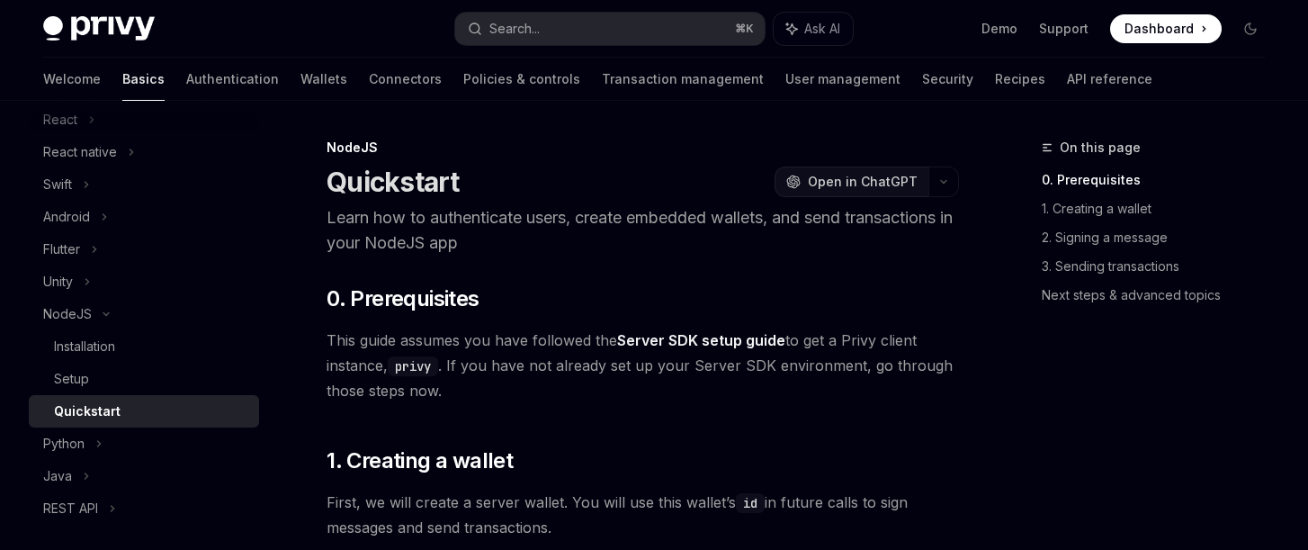
click at [839, 181] on span "Open in ChatGPT" at bounding box center [863, 182] width 110 height 18
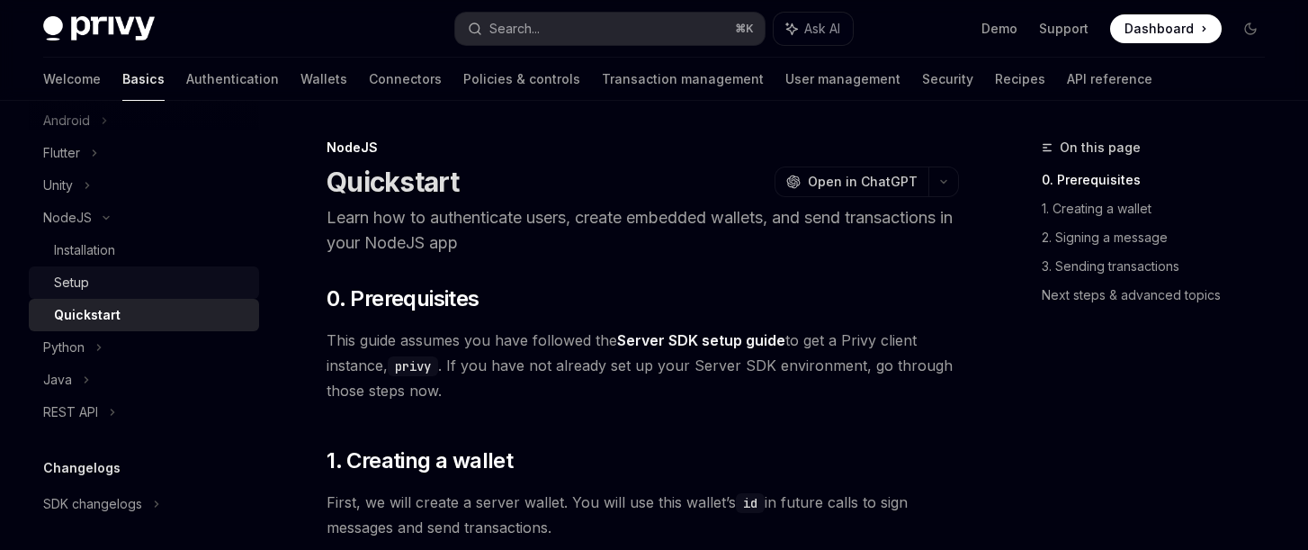
scroll to position [346, 0]
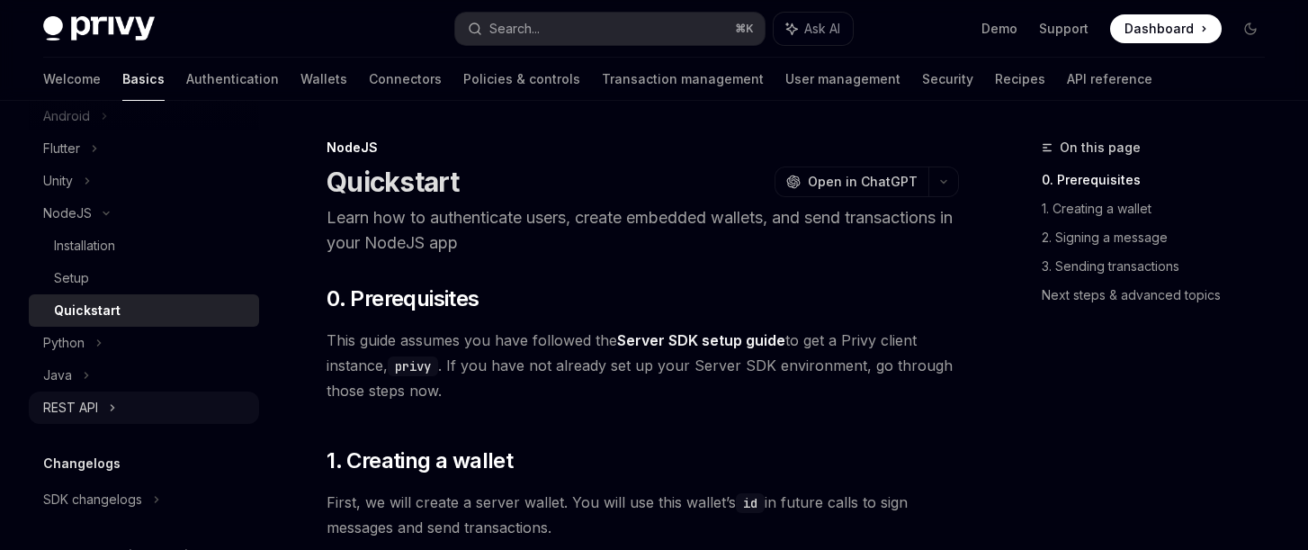
click at [80, 403] on div "REST API" at bounding box center [70, 408] width 55 height 22
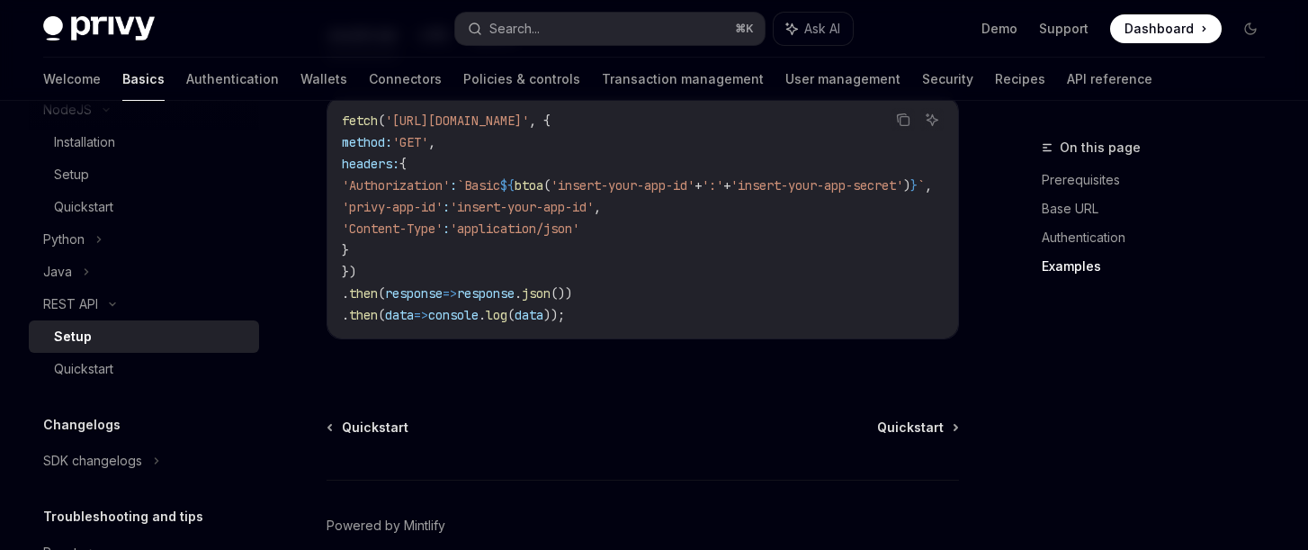
scroll to position [1163, 0]
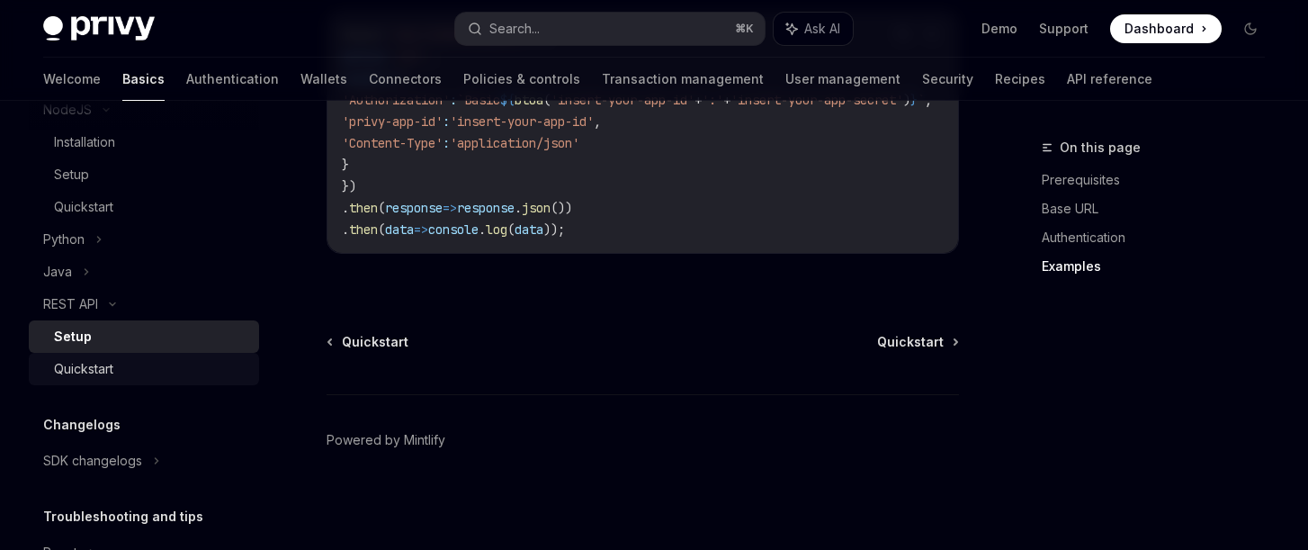
click at [148, 373] on div "Quickstart" at bounding box center [151, 369] width 194 height 22
type textarea "*"
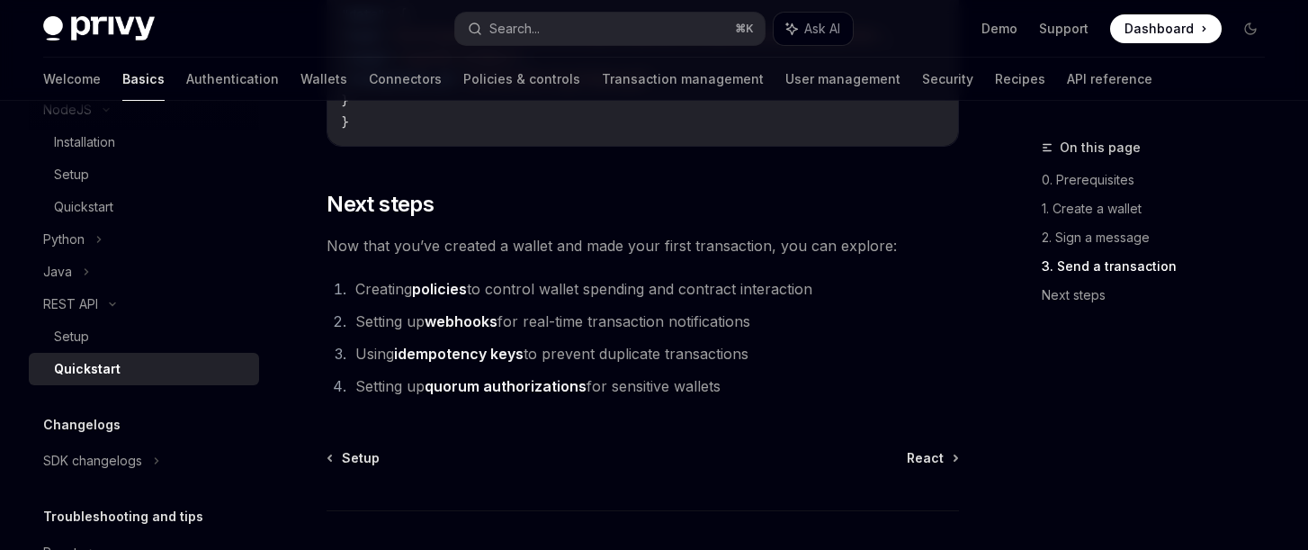
scroll to position [2504, 0]
